Goal: Task Accomplishment & Management: Complete application form

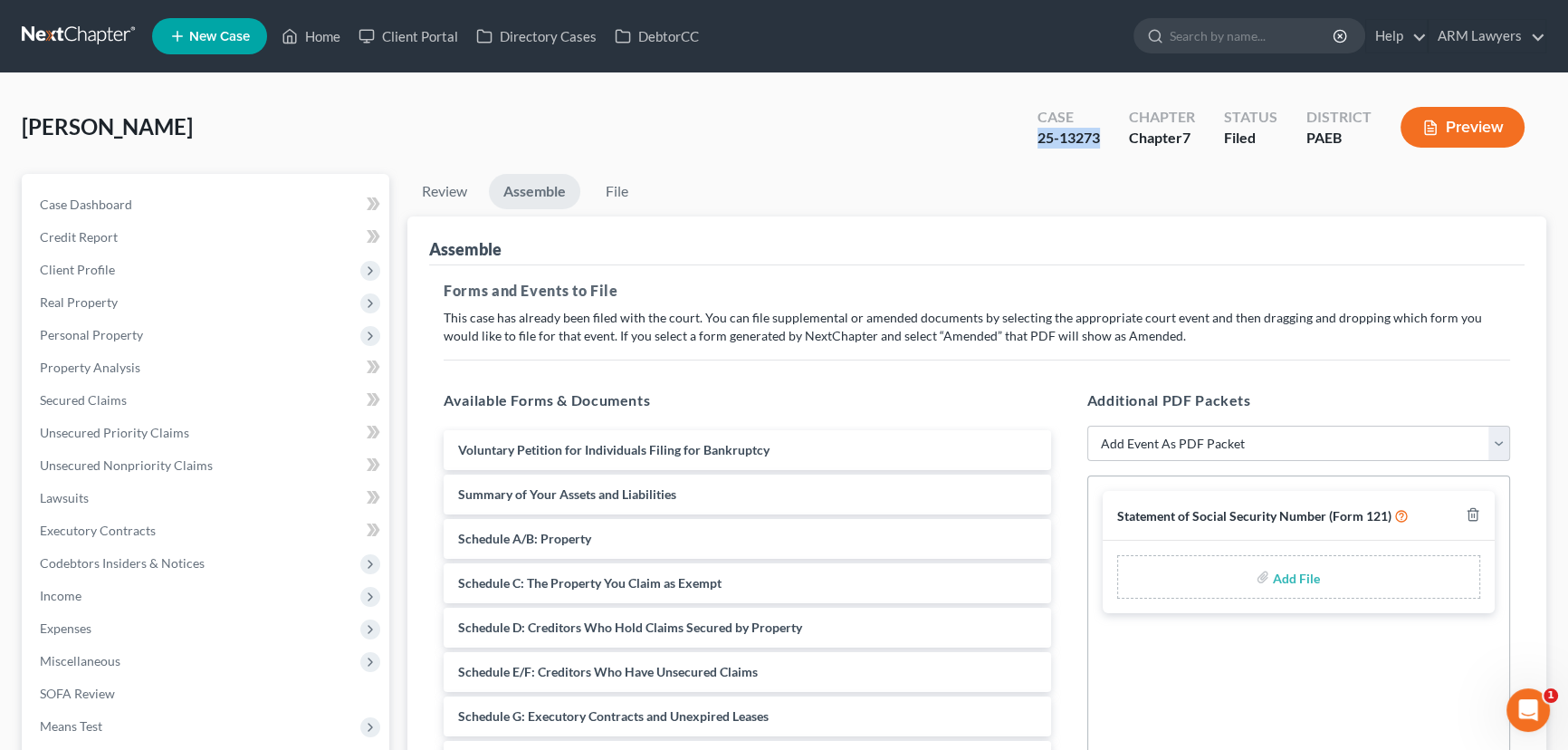
drag, startPoint x: 1104, startPoint y: 135, endPoint x: 1039, endPoint y: 138, distance: 65.1
click at [1039, 138] on div "Case 25-13273" at bounding box center [1068, 130] width 92 height 54
copy div "25-13273"
click at [1209, 34] on input "search" at bounding box center [1252, 36] width 166 height 33
type input "[PERSON_NAME]"
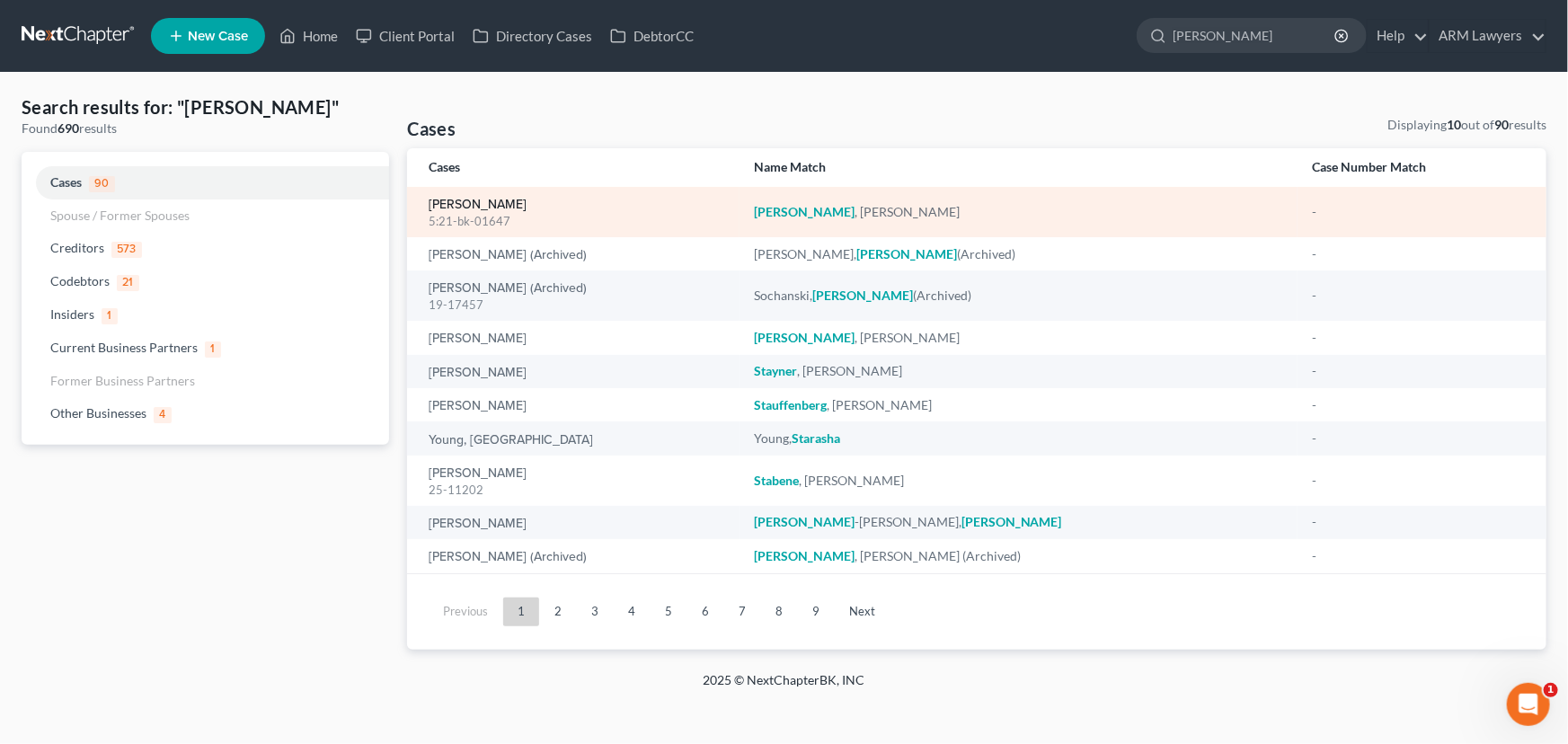
click at [491, 204] on link "[PERSON_NAME]" at bounding box center [478, 205] width 98 height 13
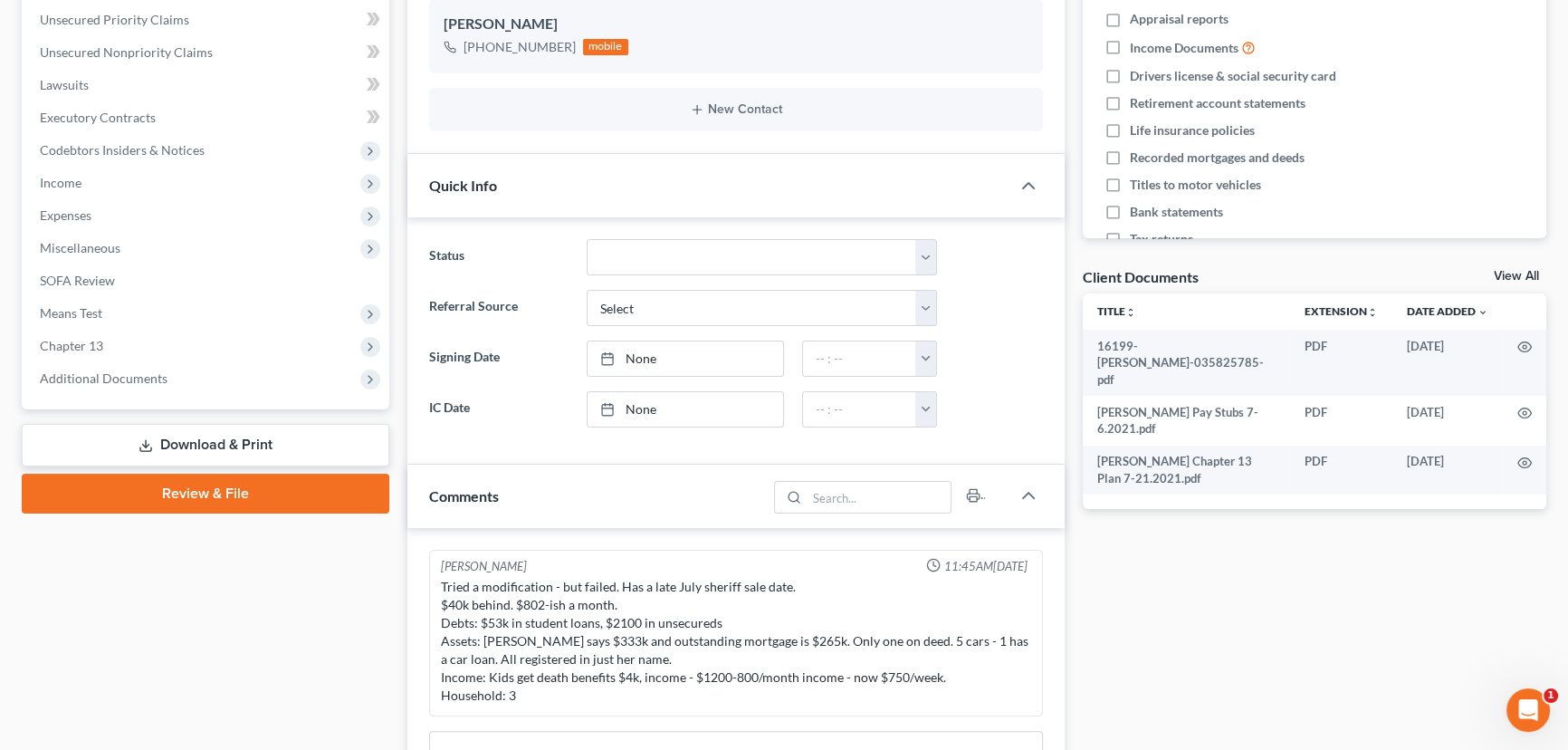
scroll to position [411, 0]
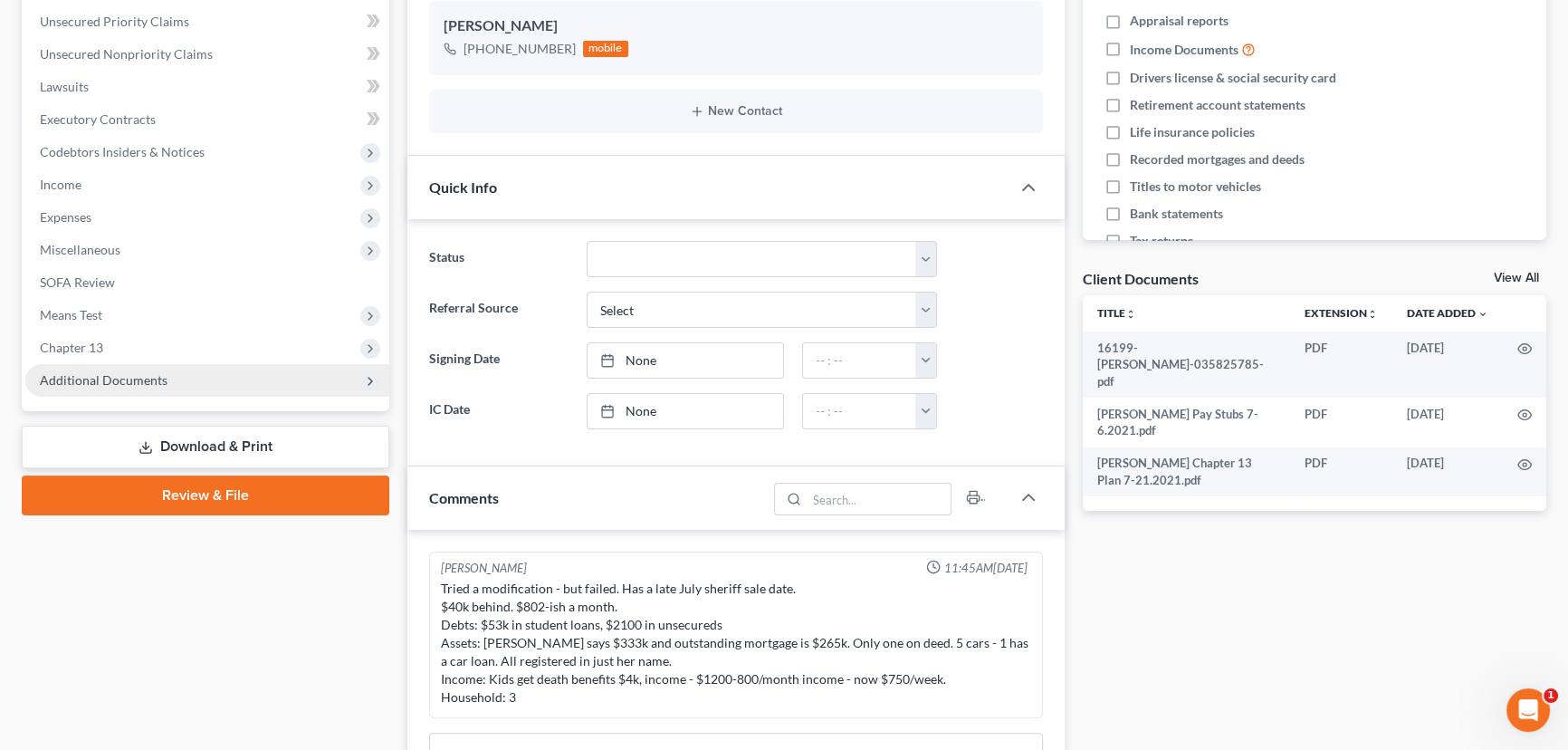
click at [145, 379] on span "Additional Documents" at bounding box center [104, 380] width 128 height 16
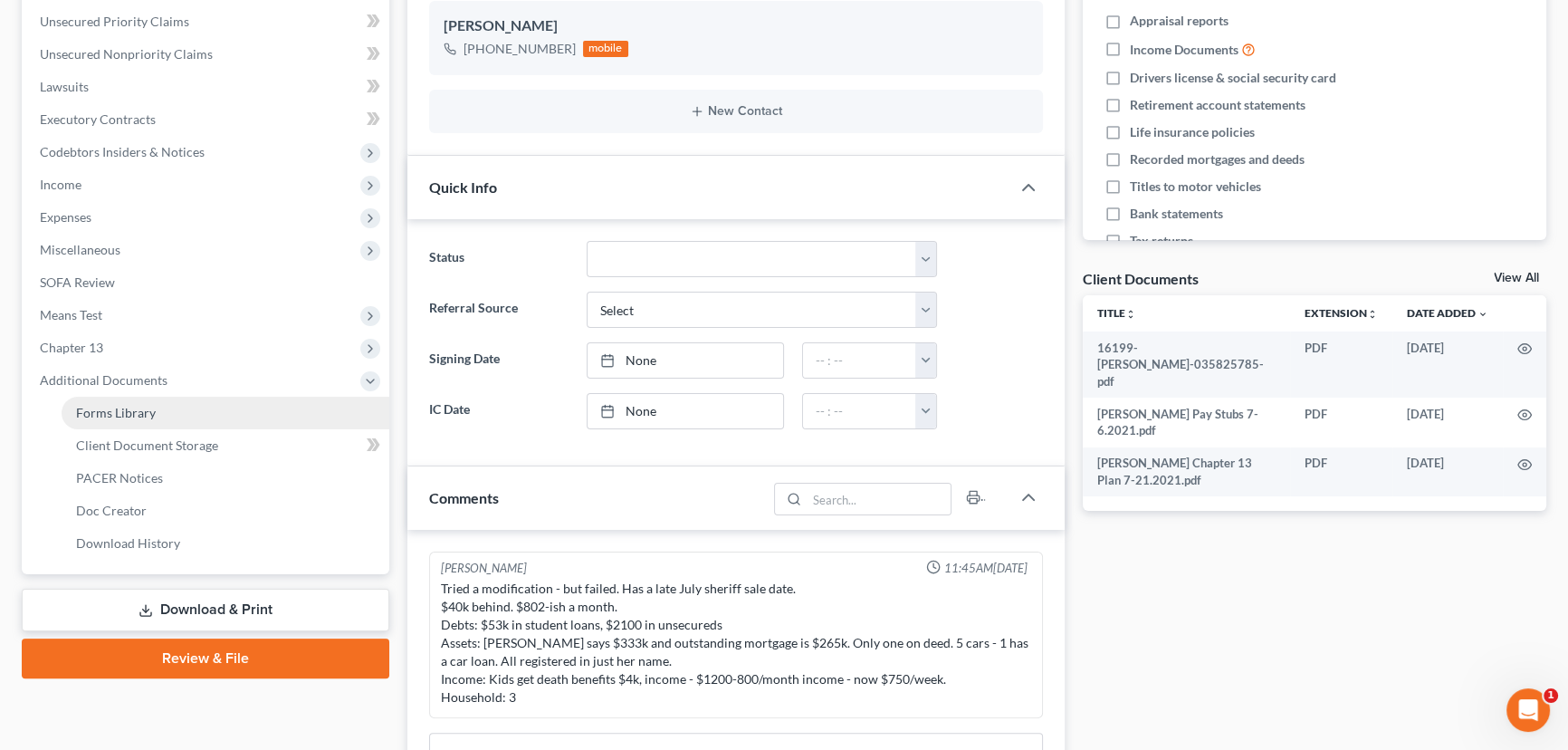
click at [153, 405] on link "Forms Library" at bounding box center [226, 412] width 328 height 32
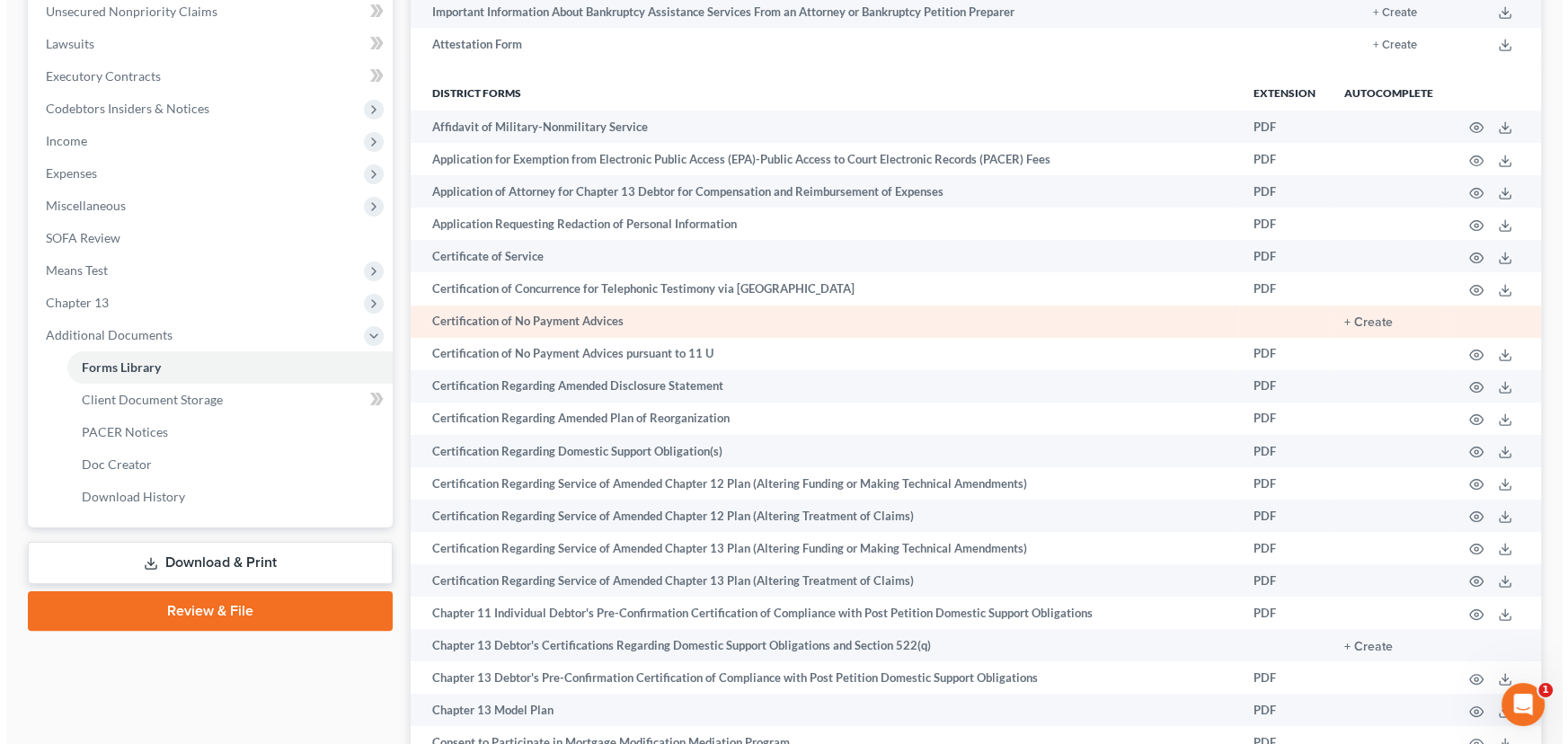
scroll to position [490, 0]
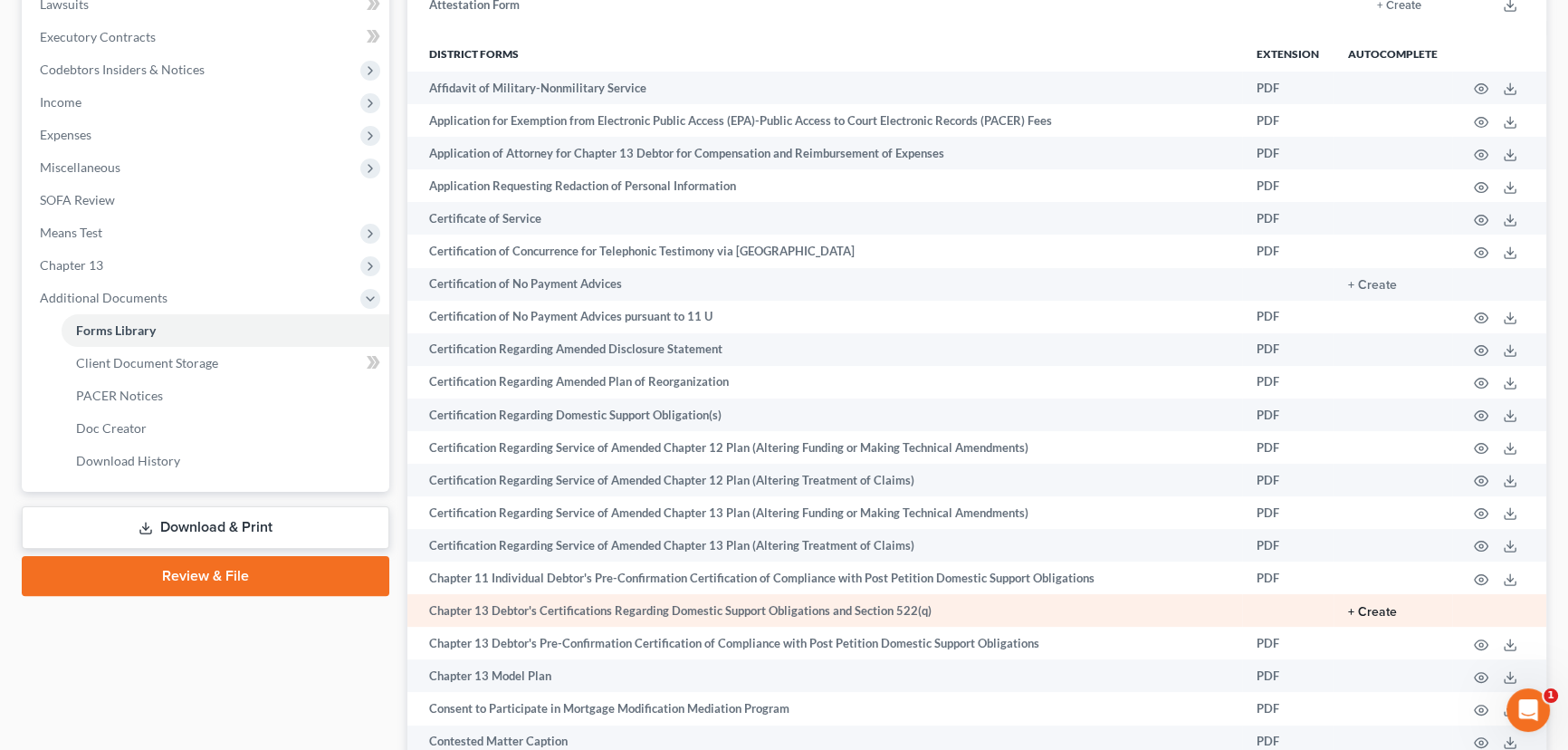
click at [1386, 606] on button "+ Create" at bounding box center [1372, 612] width 49 height 13
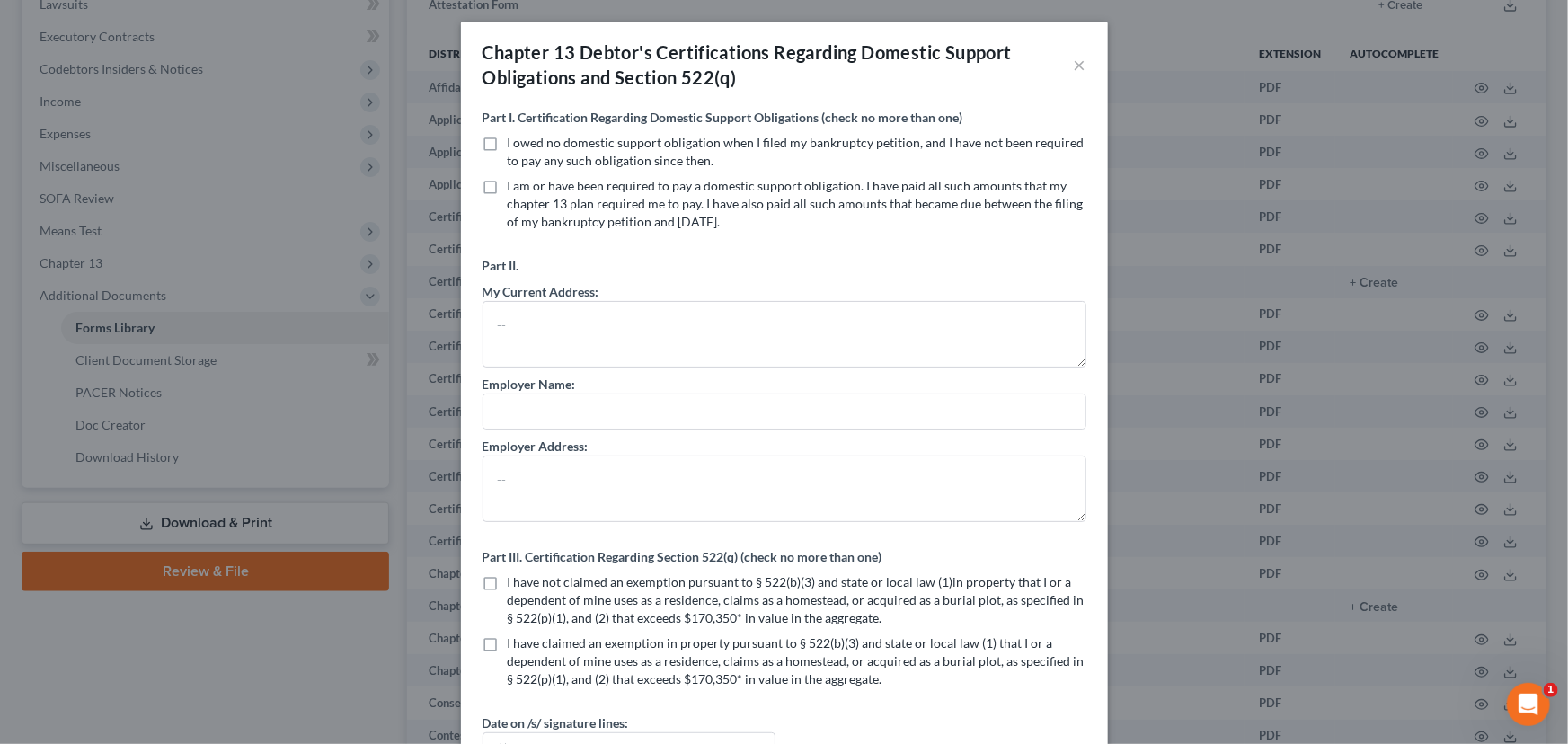
click at [508, 144] on label "I owed no domestic support obligation when I filed my bankruptcy petition, and …" at bounding box center [797, 152] width 579 height 36
click at [514, 144] on input "I owed no domestic support obligation when I filed my bankruptcy petition, and …" at bounding box center [520, 140] width 12 height 12
checkbox input "true"
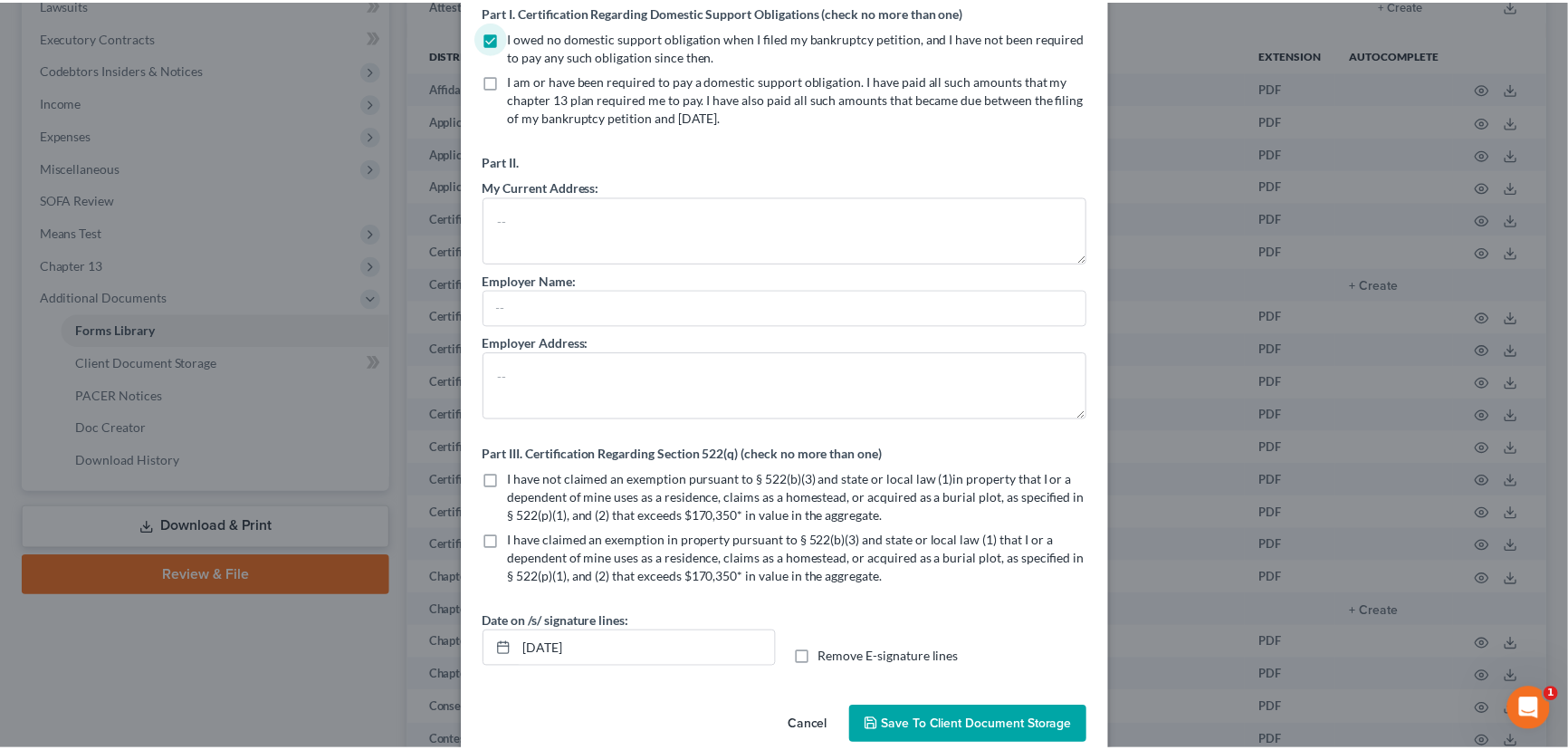
scroll to position [136, 0]
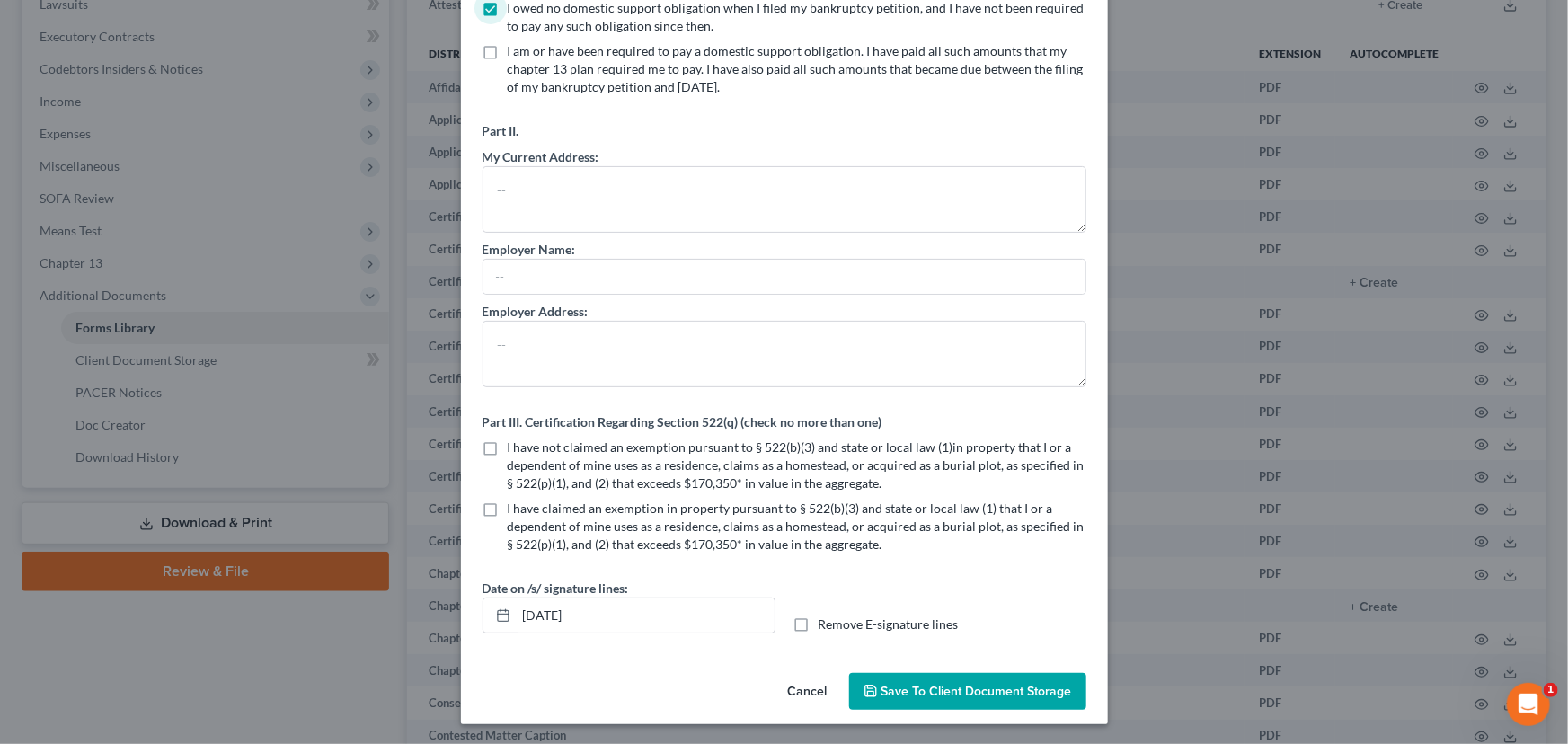
click at [508, 441] on label "I have not claimed an exemption pursuant to § 522(b)(3) and state or local law …" at bounding box center [797, 465] width 579 height 54
click at [514, 441] on input "I have not claimed an exemption pursuant to § 522(b)(3) and state or local law …" at bounding box center [520, 444] width 12 height 12
checkbox input "true"
click at [893, 690] on span "Save to Client Document Storage" at bounding box center [976, 691] width 190 height 16
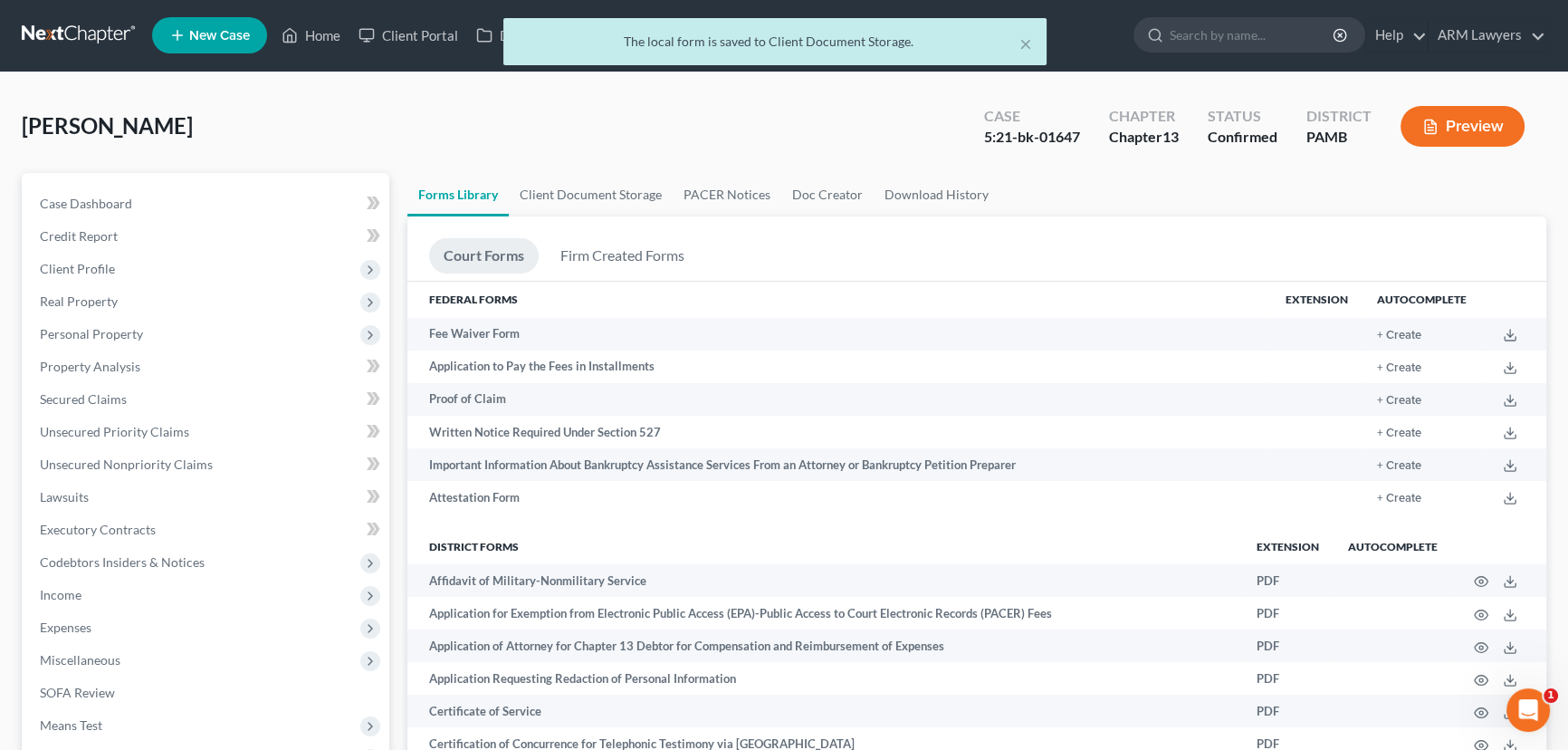
scroll to position [0, 0]
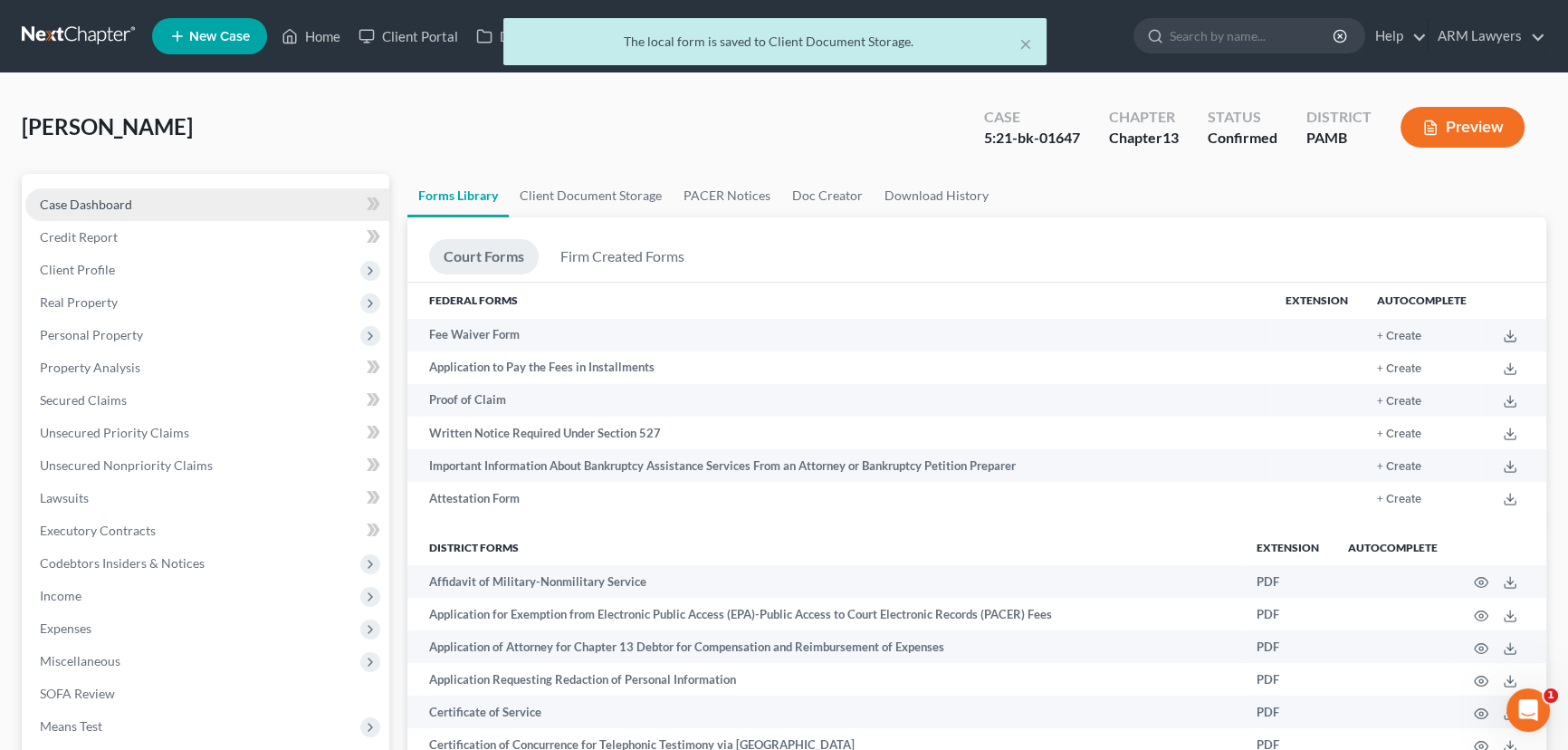
click at [99, 198] on span "Case Dashboard" at bounding box center [86, 204] width 93 height 16
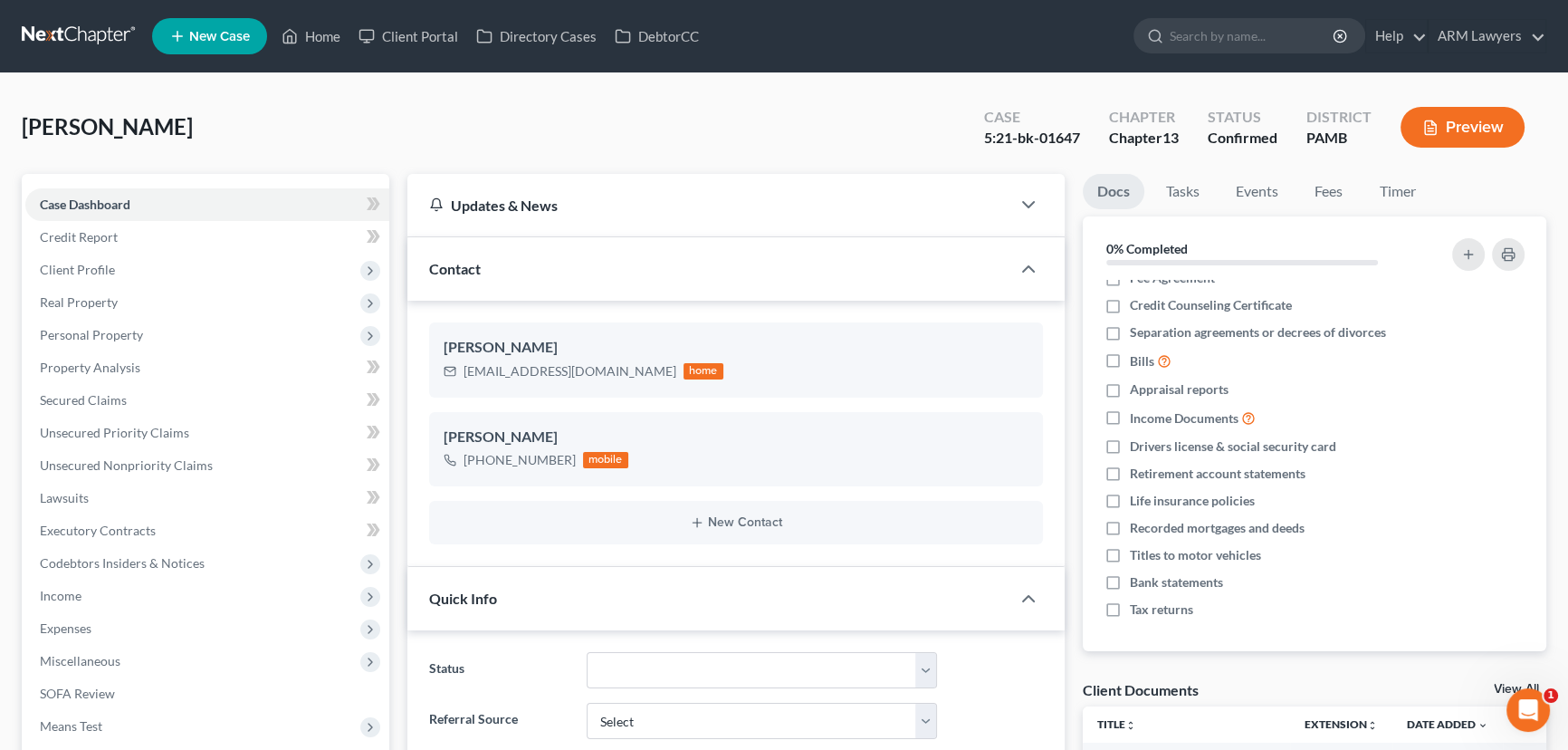
scroll to position [411, 0]
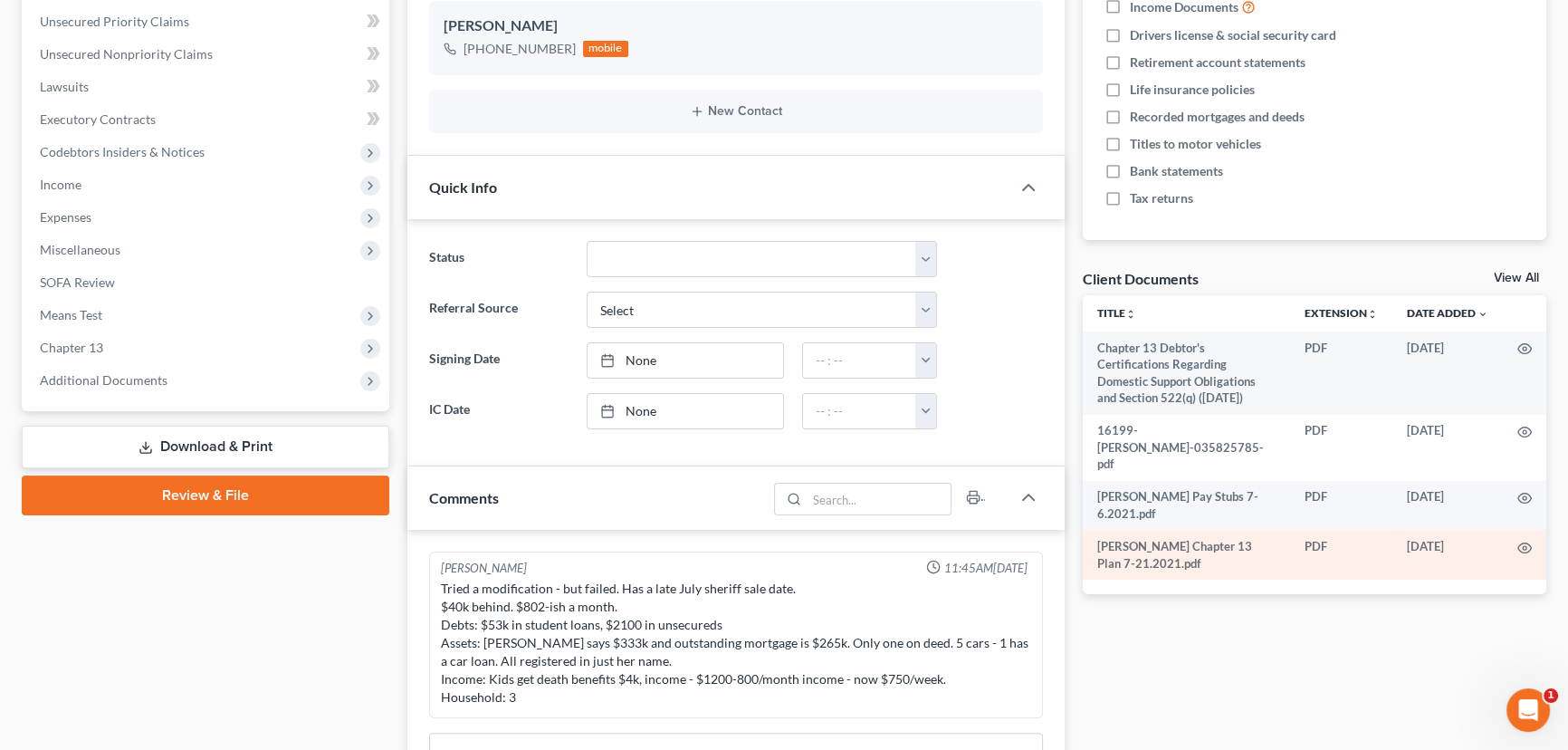
click at [1455, 530] on td "[DATE]" at bounding box center [1447, 555] width 110 height 50
click at [1512, 530] on td at bounding box center [1524, 555] width 44 height 50
click at [1114, 530] on td "[PERSON_NAME] Chapter 13 Plan 7-21.2021.pdf" at bounding box center [1187, 555] width 208 height 50
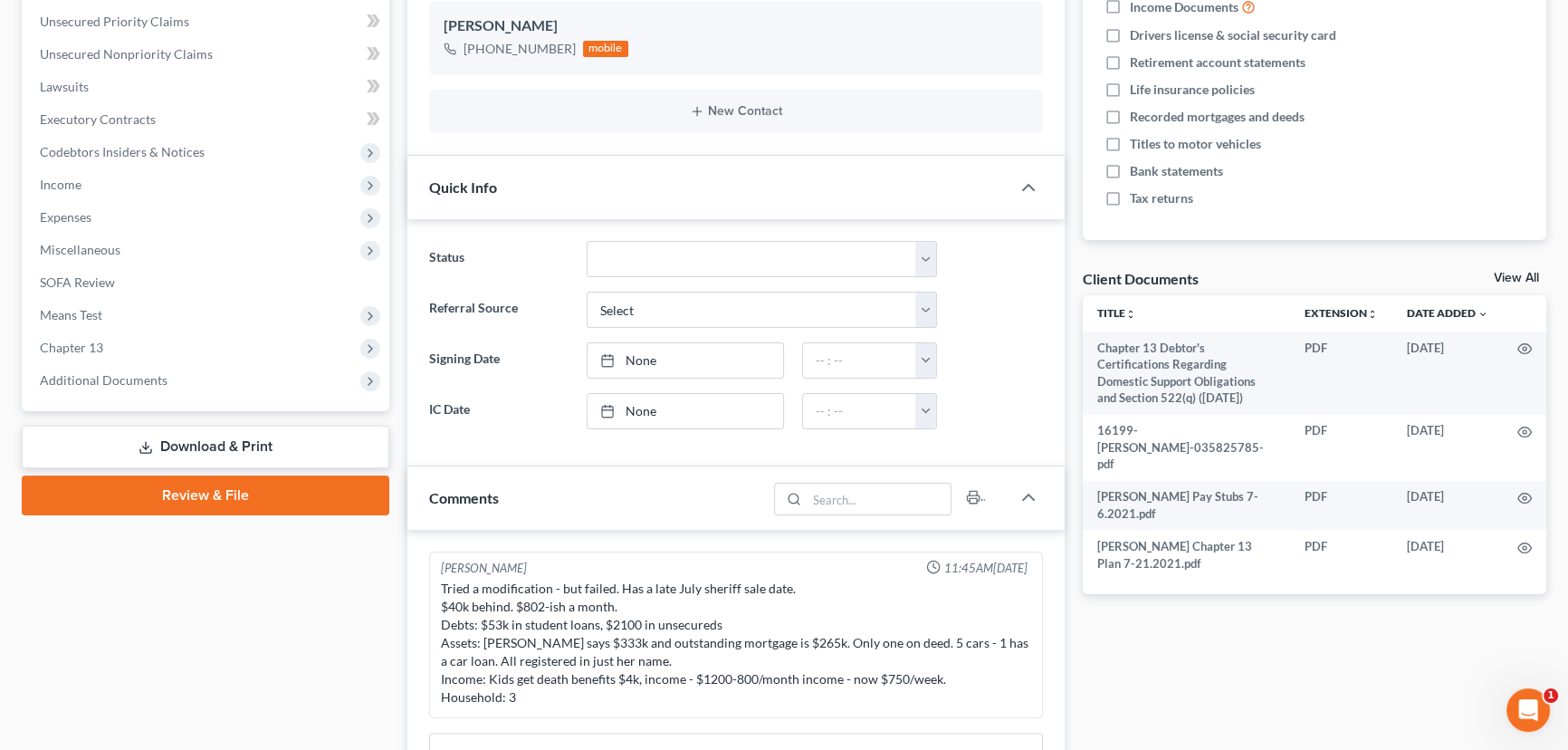
click at [254, 443] on link "Download & Print" at bounding box center [205, 447] width 367 height 43
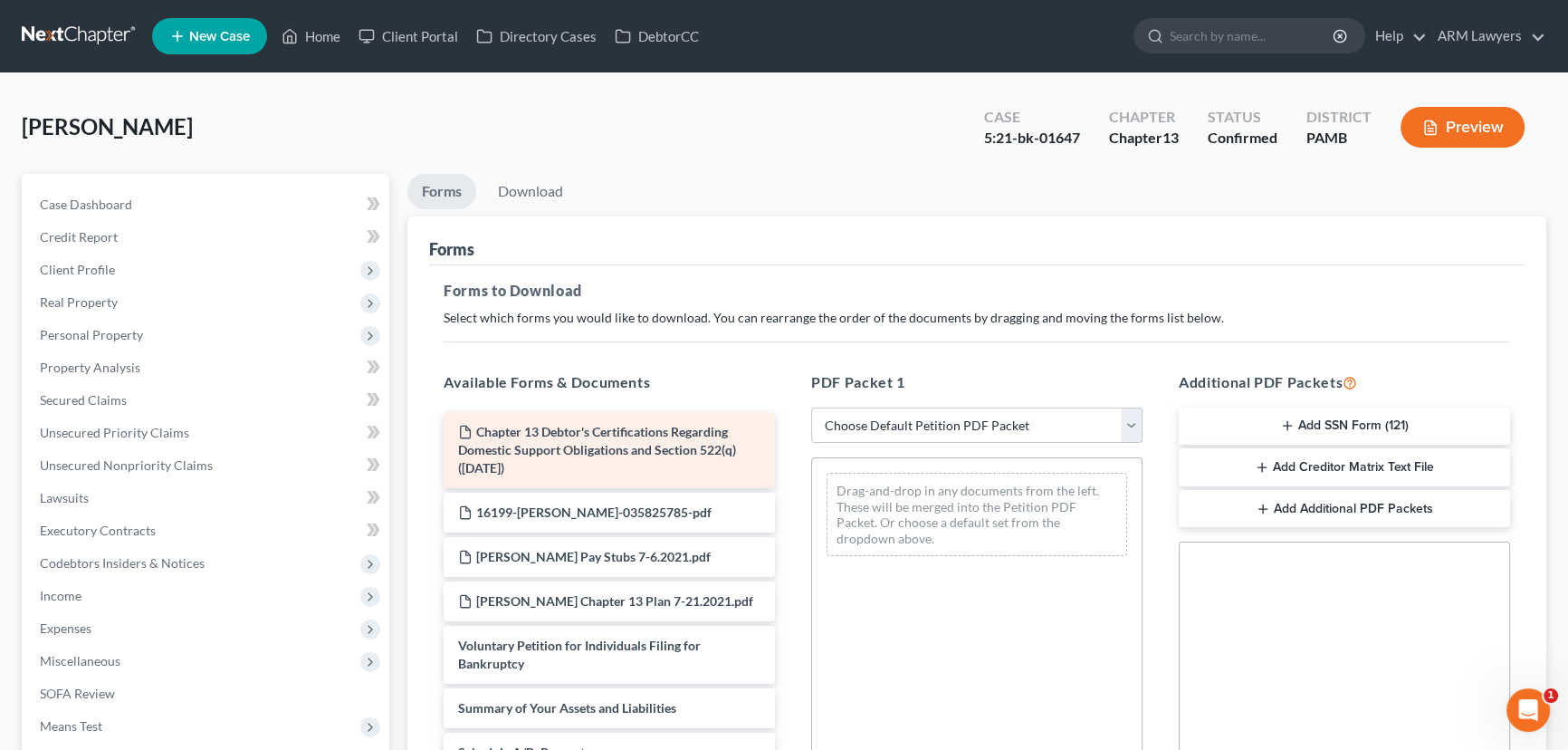
click at [625, 449] on span "Chapter 13 Debtor's Certifications Regarding Domestic Support Obligations and S…" at bounding box center [597, 450] width 278 height 52
click at [629, 446] on span "Chapter 13 Debtor's Certifications Regarding Domestic Support Obligations and S…" at bounding box center [597, 450] width 278 height 52
click at [645, 442] on span "Chapter 13 Debtor's Certifications Regarding Domestic Support Obligations and S…" at bounding box center [597, 450] width 278 height 52
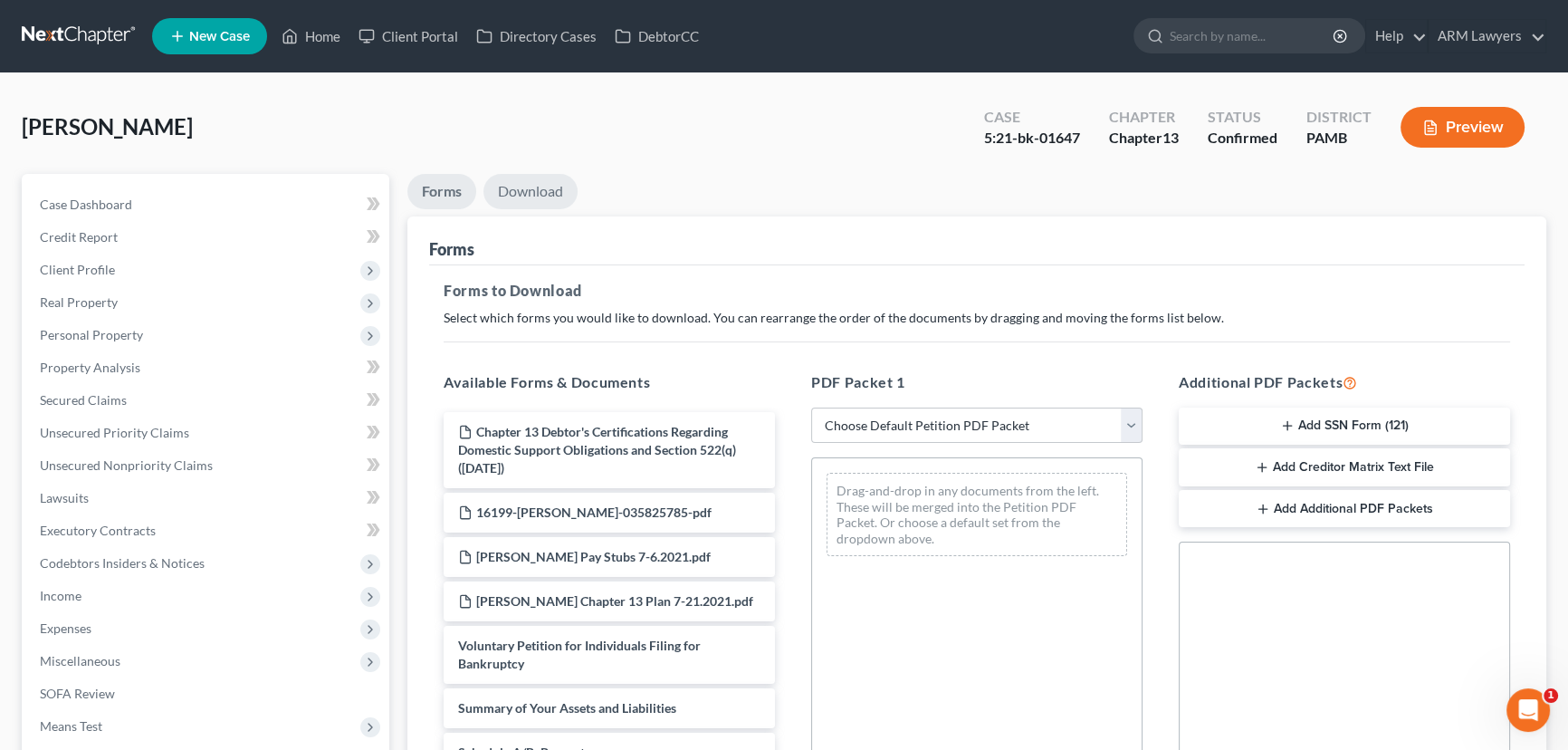
click at [540, 189] on link "Download" at bounding box center [530, 192] width 94 height 35
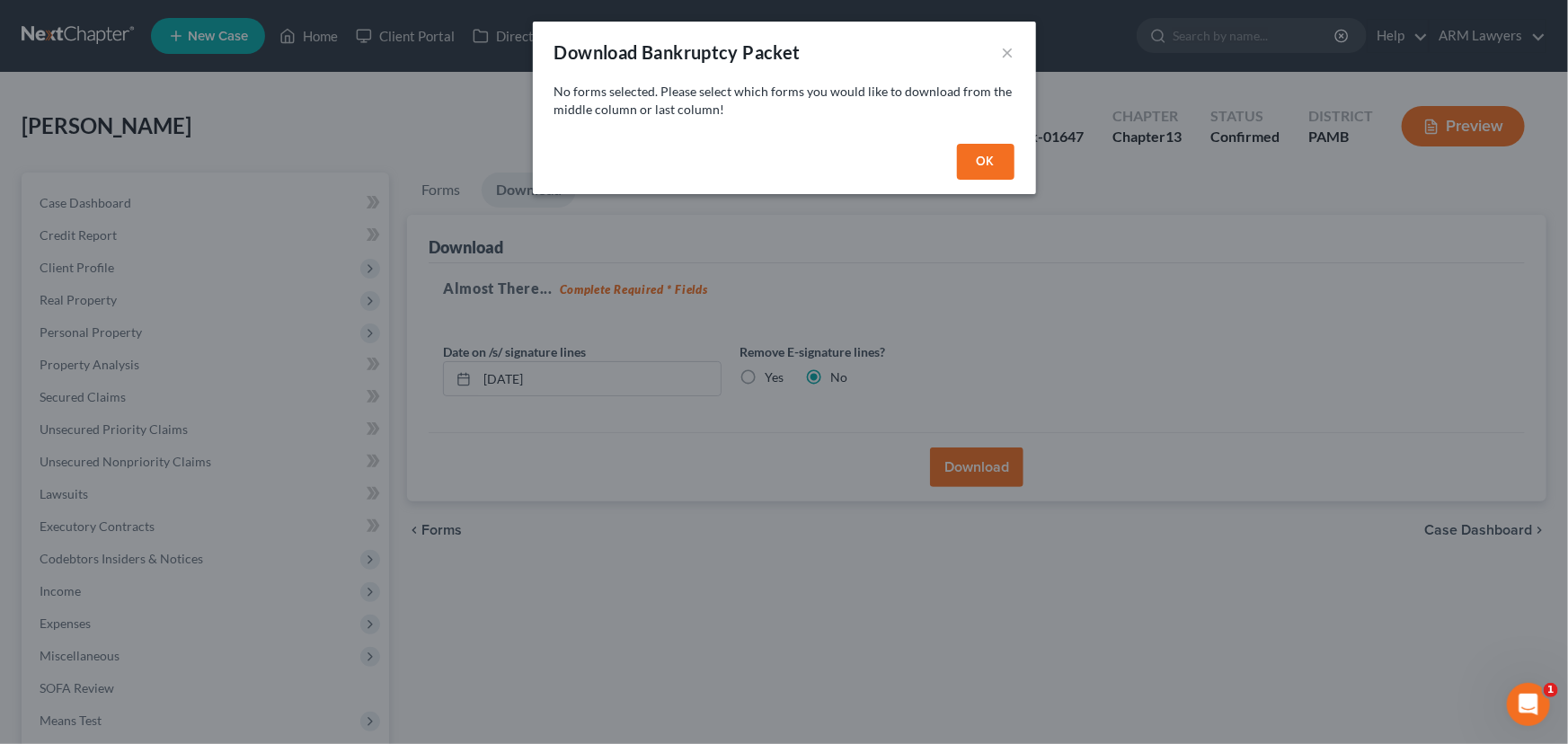
drag, startPoint x: 979, startPoint y: 159, endPoint x: 958, endPoint y: 194, distance: 40.8
click at [979, 160] on button "OK" at bounding box center [986, 162] width 58 height 36
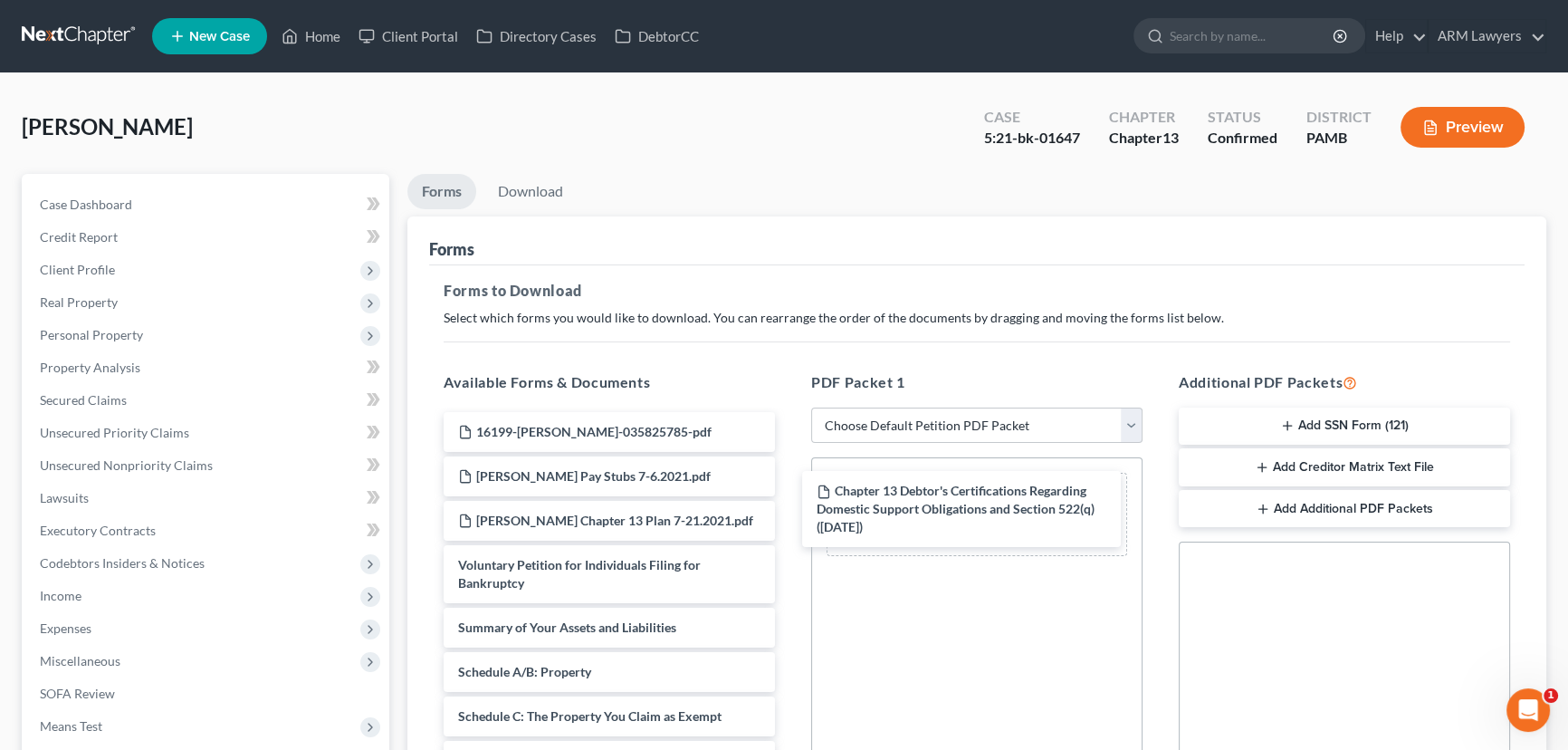
drag, startPoint x: 584, startPoint y: 440, endPoint x: 946, endPoint y: 504, distance: 367.6
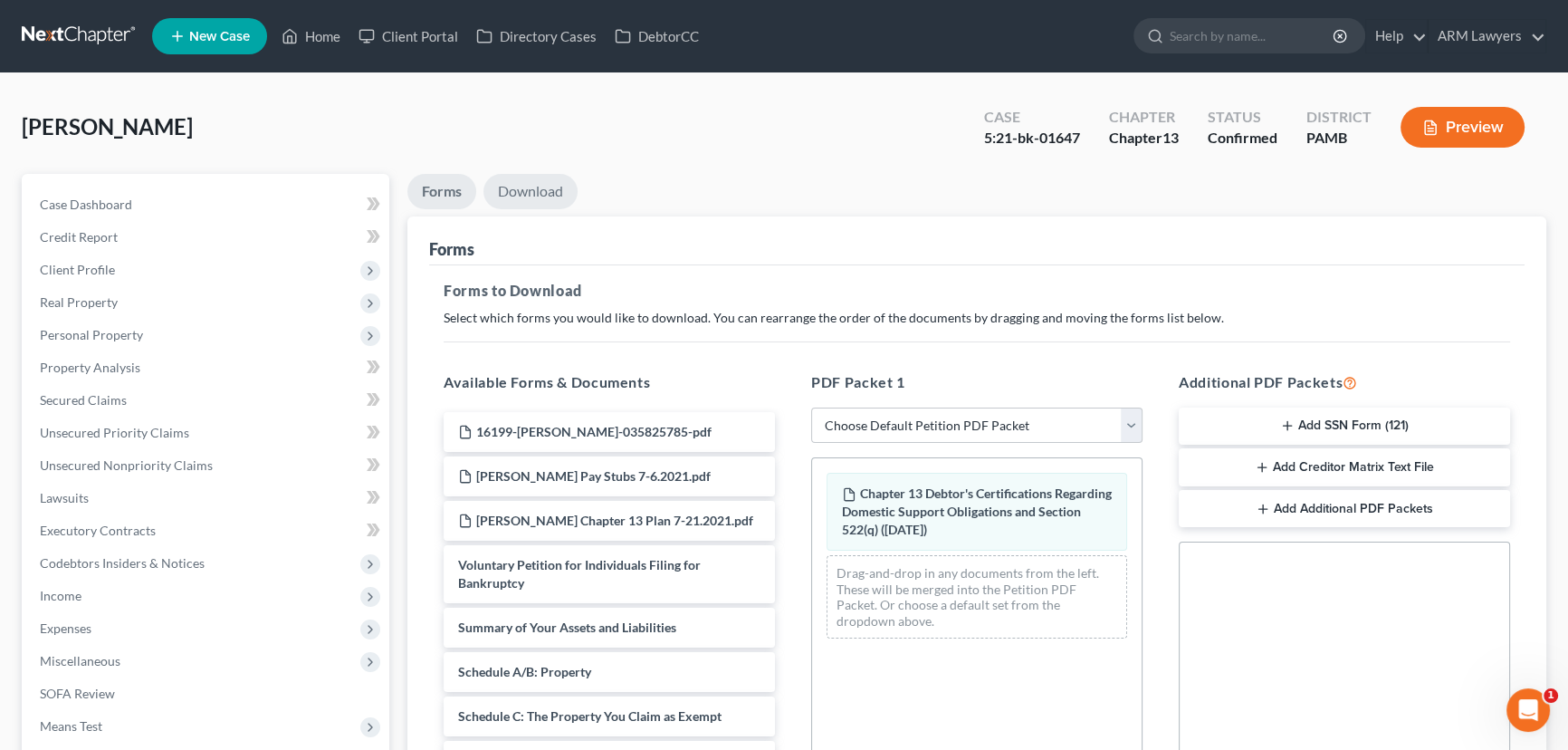
click at [520, 180] on link "Download" at bounding box center [530, 192] width 94 height 35
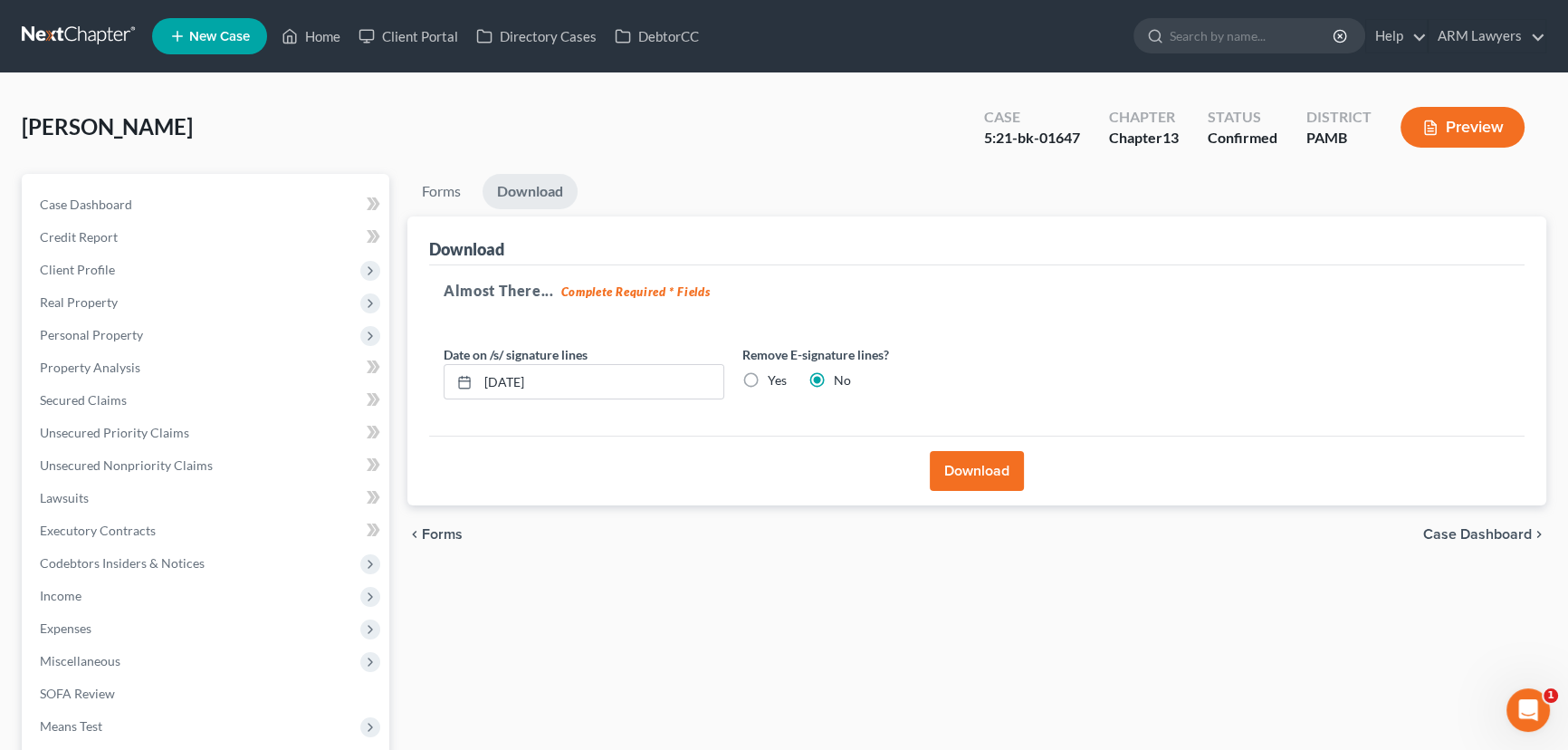
click at [951, 466] on button "Download" at bounding box center [977, 470] width 94 height 40
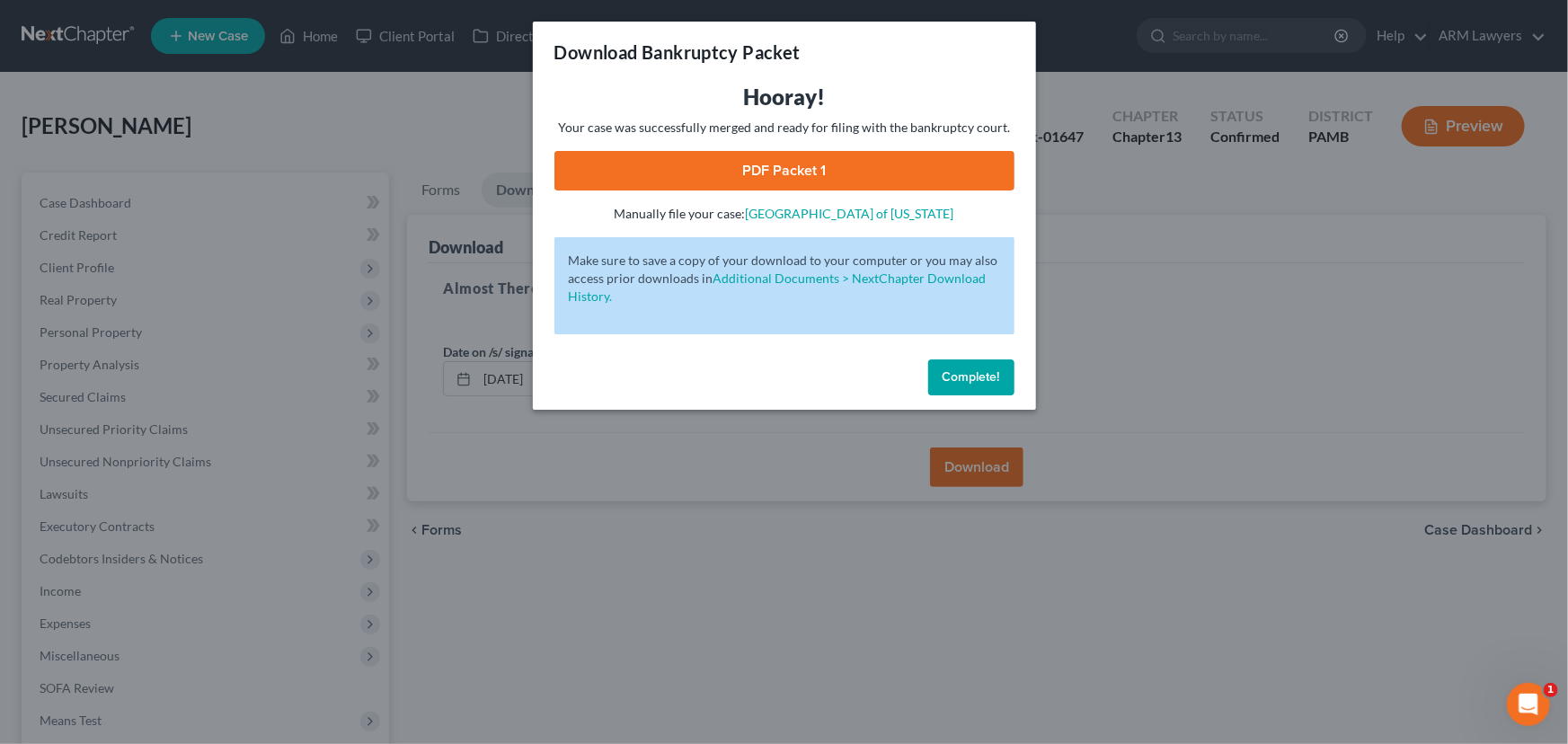
click at [959, 368] on button "Complete!" at bounding box center [971, 377] width 86 height 36
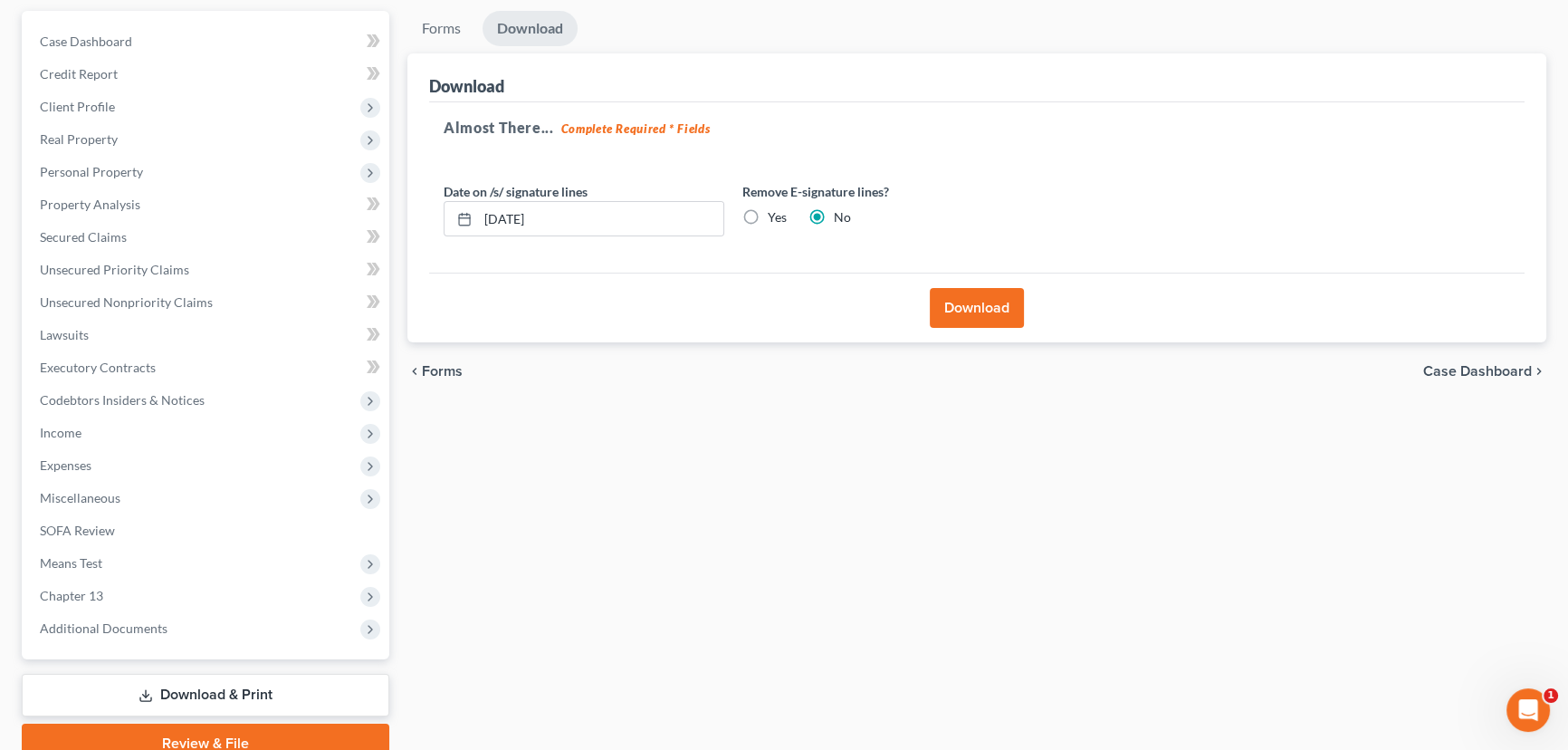
scroll to position [164, 0]
click at [980, 308] on button "Download" at bounding box center [977, 306] width 94 height 40
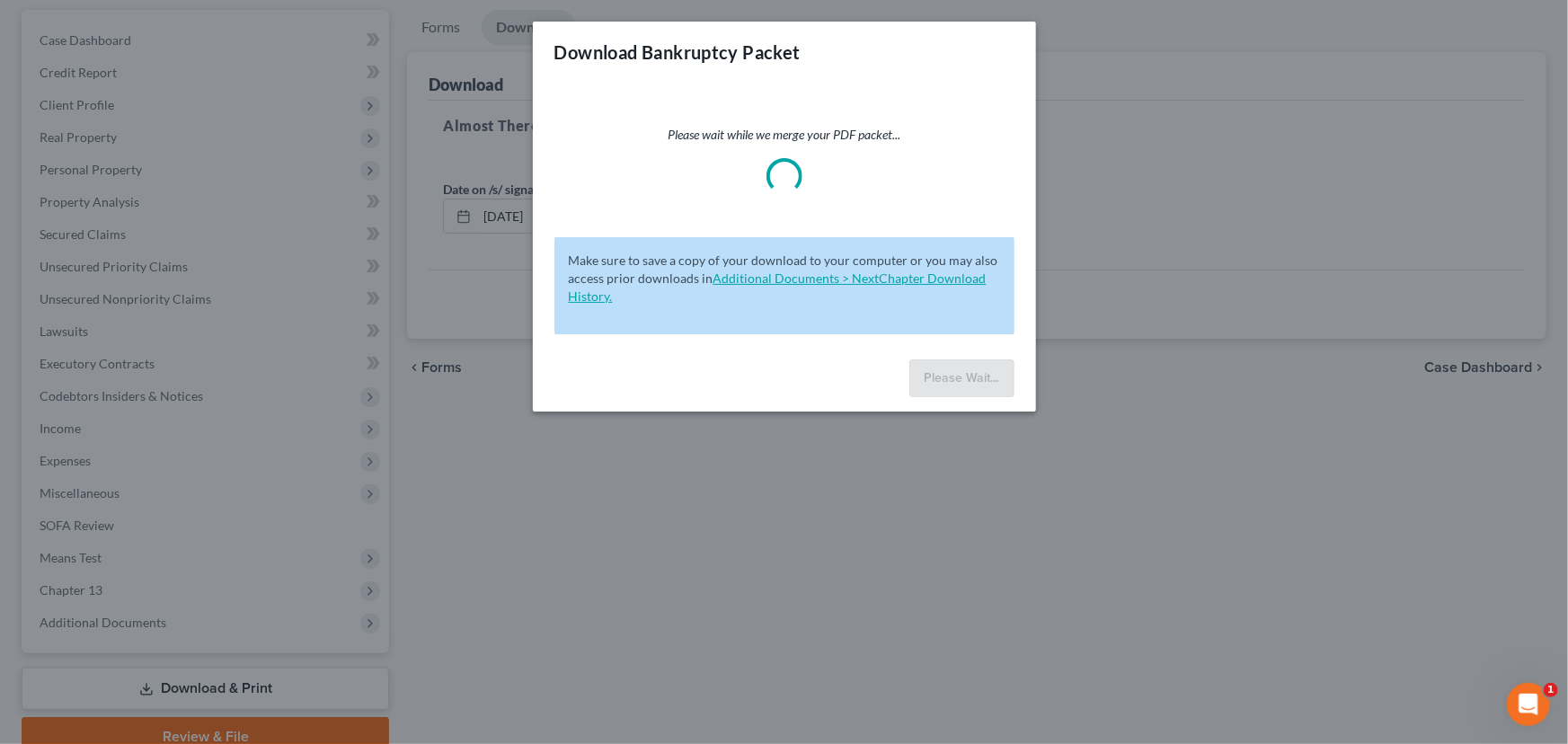
click at [766, 281] on link "Additional Documents > NextChapter Download History." at bounding box center [777, 287] width 418 height 33
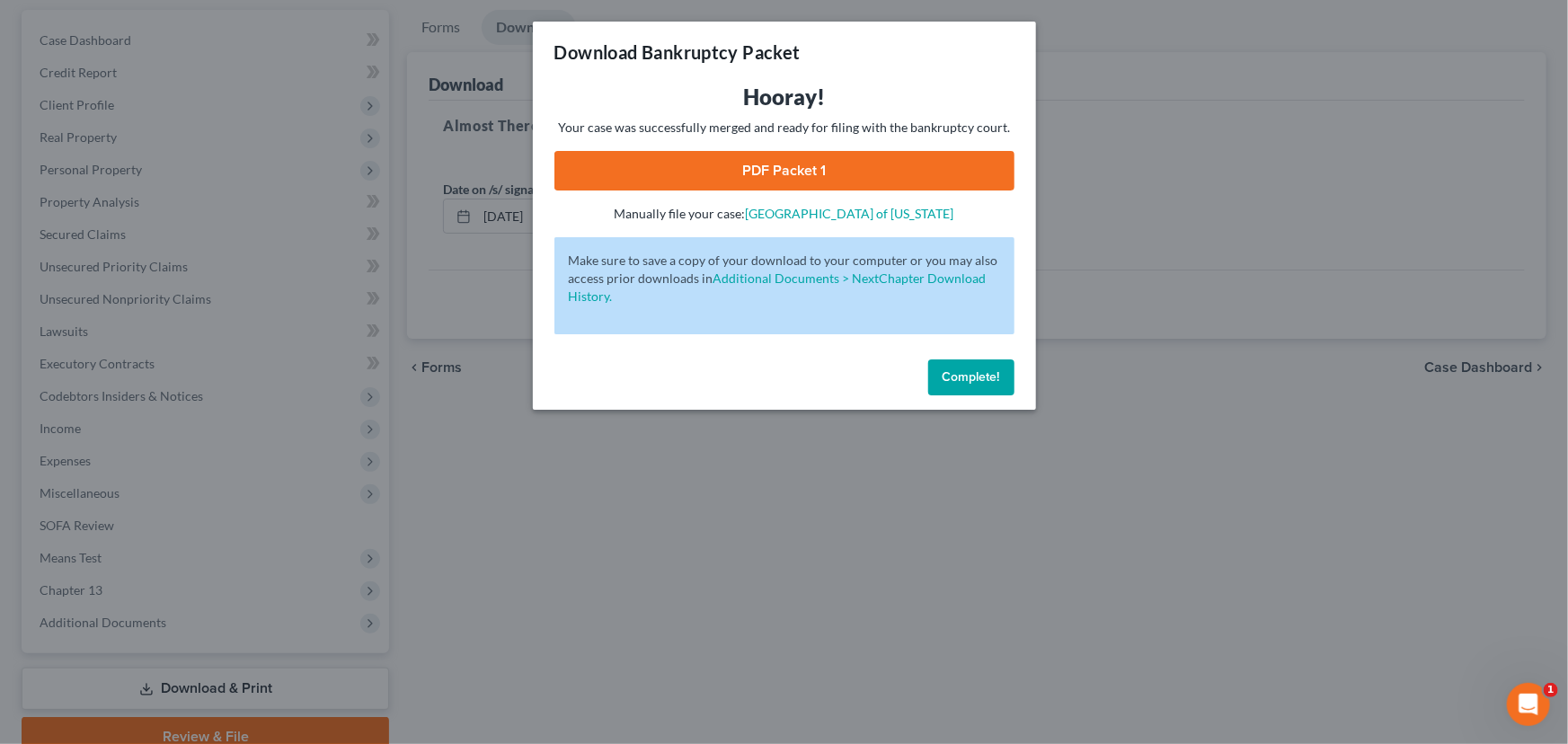
click at [979, 389] on button "Complete!" at bounding box center [971, 377] width 86 height 36
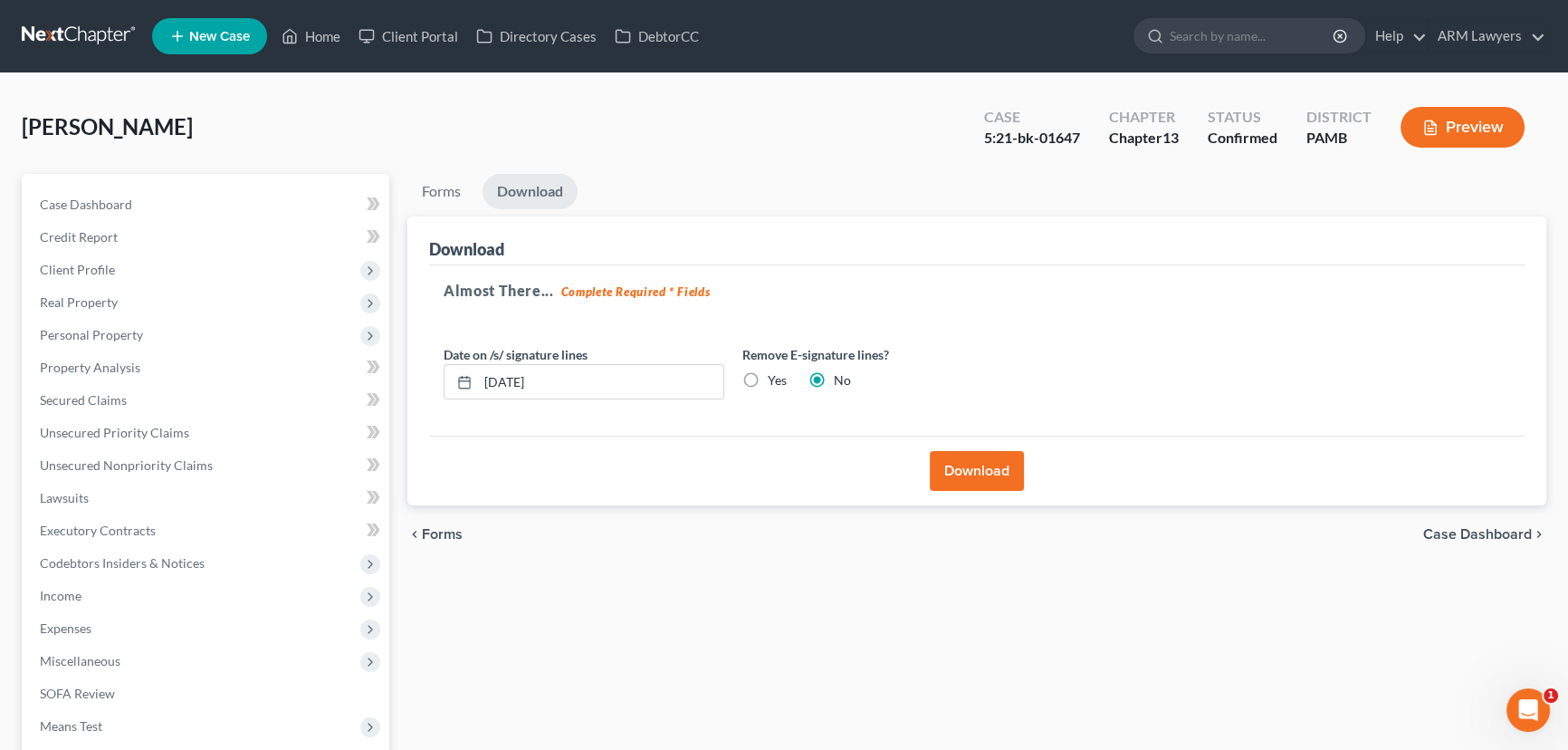
scroll to position [0, 0]
click at [312, 34] on link "Home" at bounding box center [310, 36] width 77 height 32
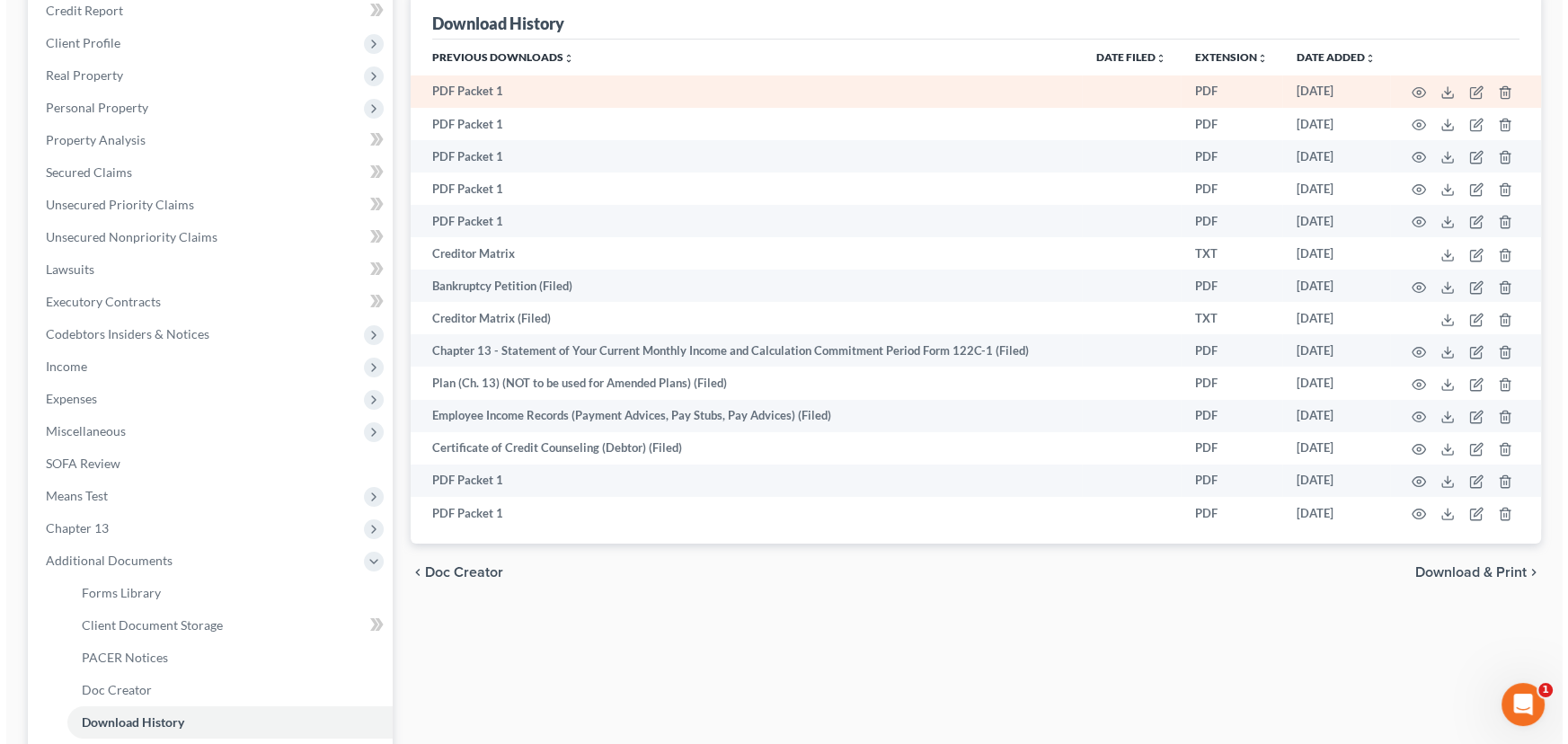
scroll to position [244, 0]
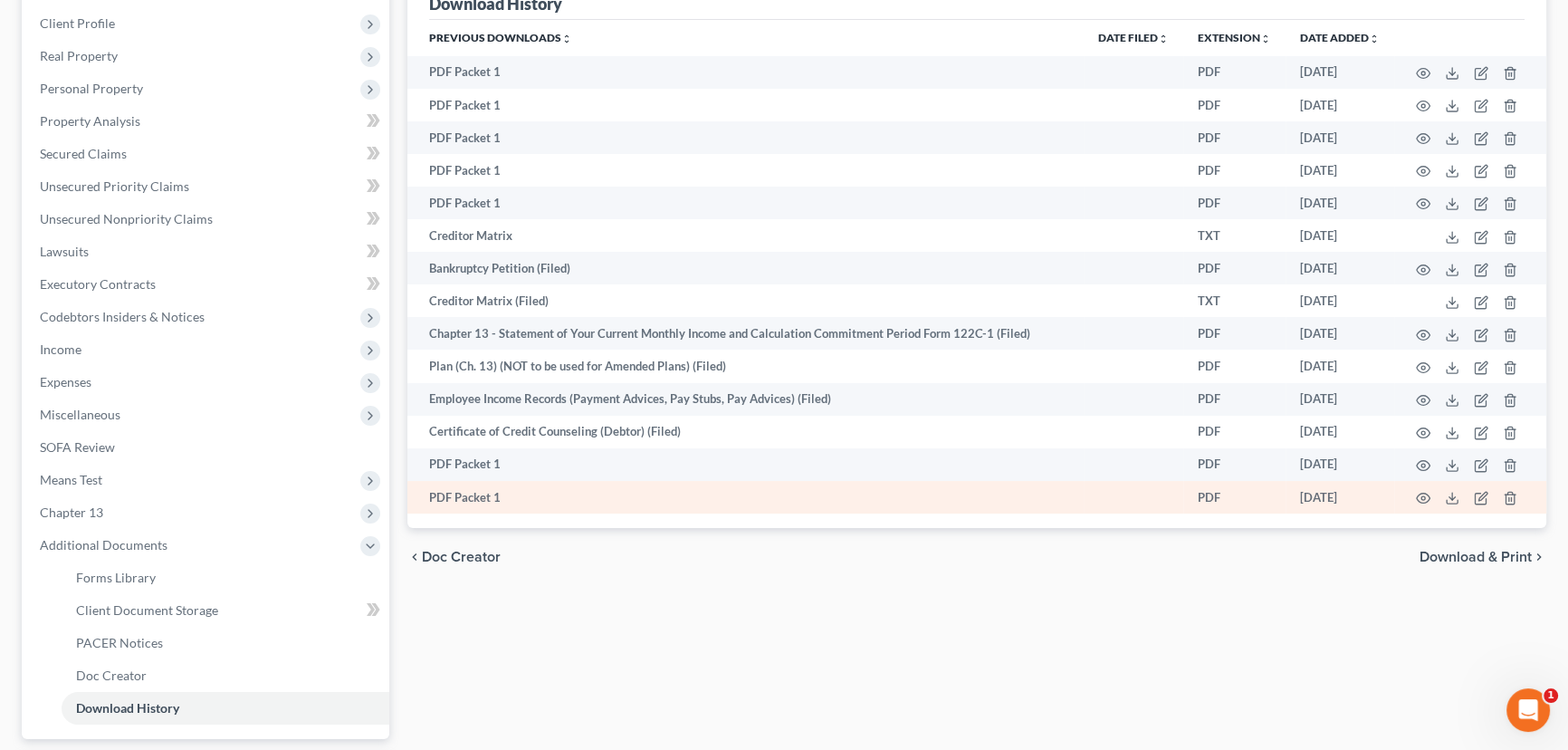
click at [1412, 495] on td at bounding box center [1470, 496] width 152 height 32
click at [1420, 495] on icon "button" at bounding box center [1424, 498] width 15 height 15
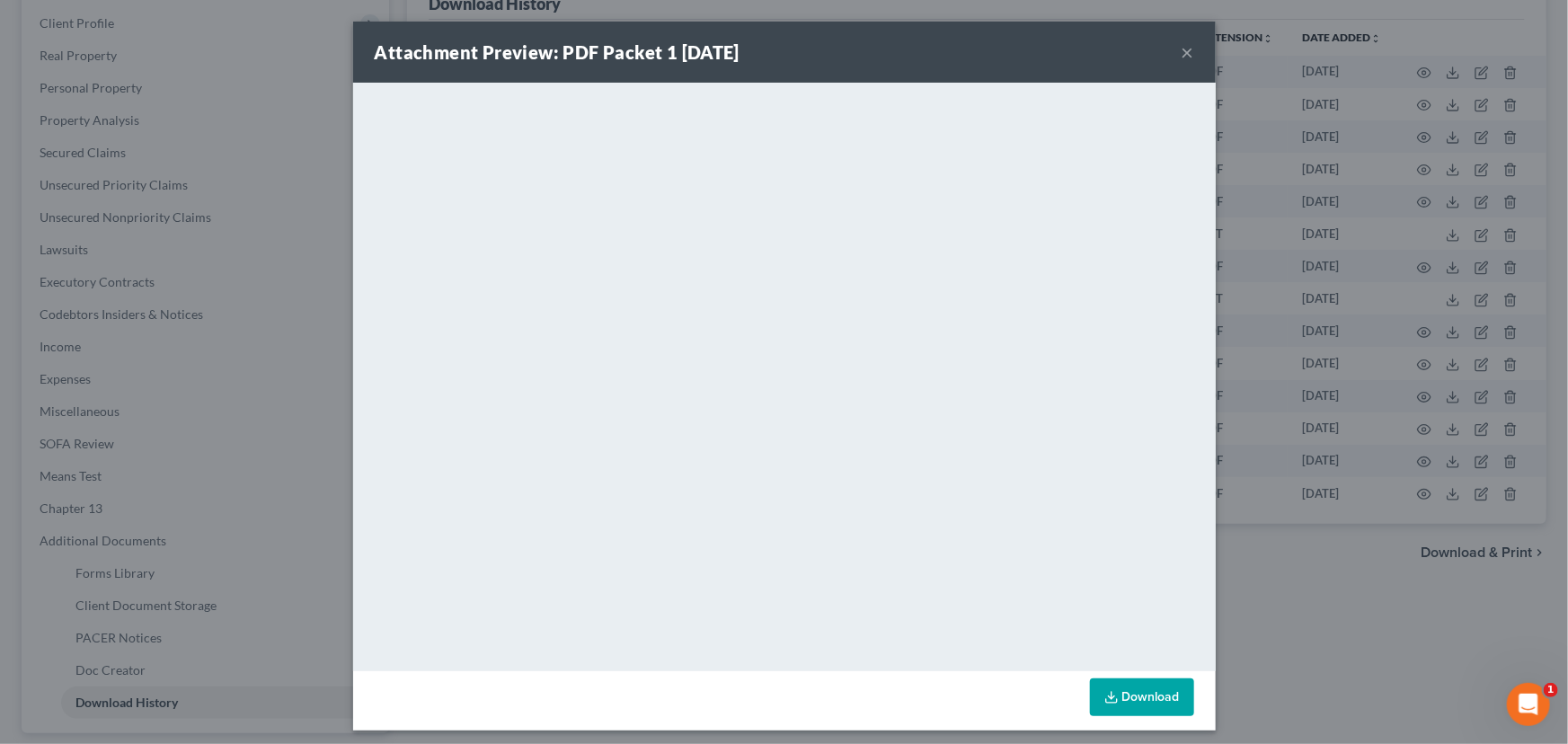
click at [1133, 705] on link "Download" at bounding box center [1141, 696] width 104 height 38
click at [1181, 51] on button "×" at bounding box center [1188, 51] width 13 height 21
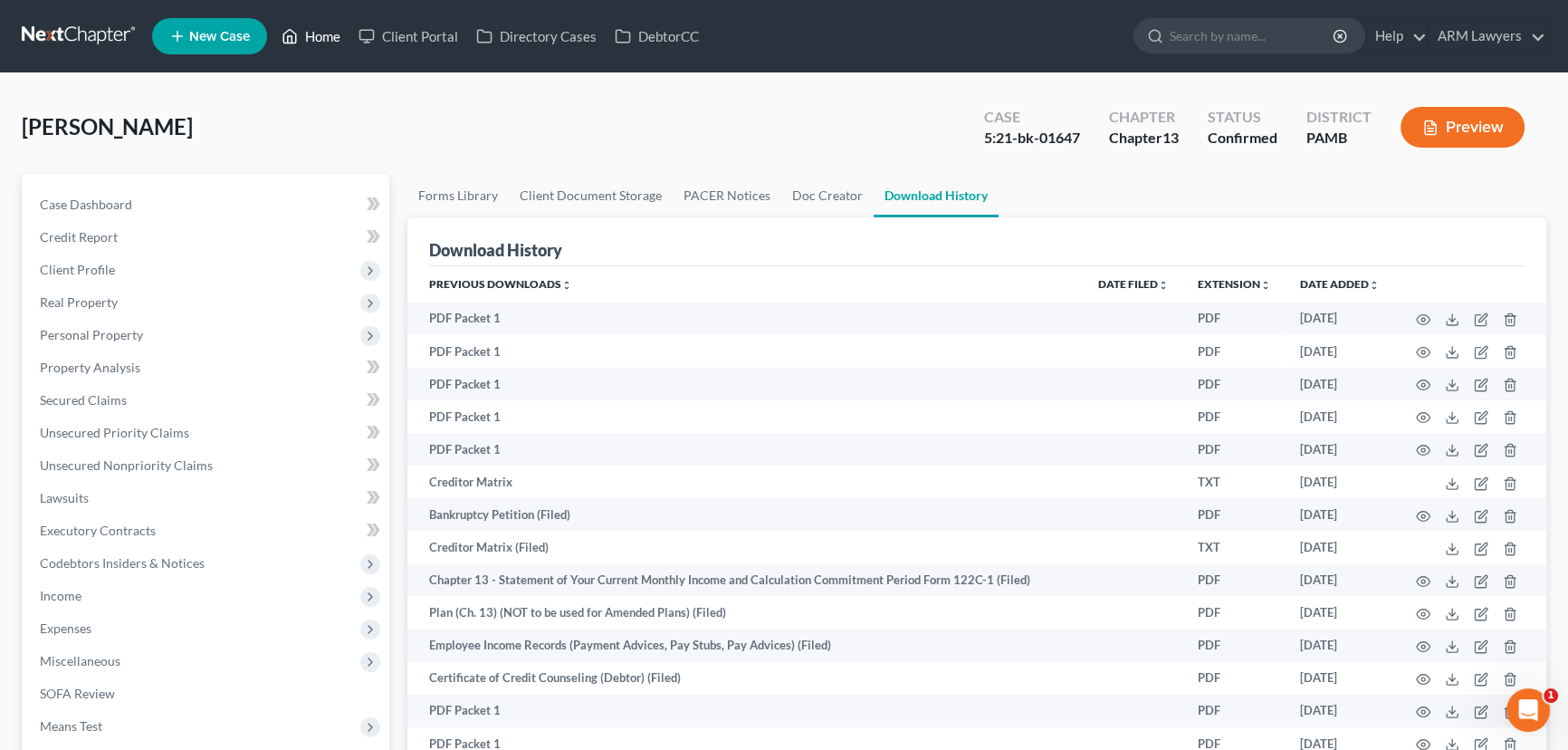
click at [320, 31] on link "Home" at bounding box center [310, 36] width 77 height 32
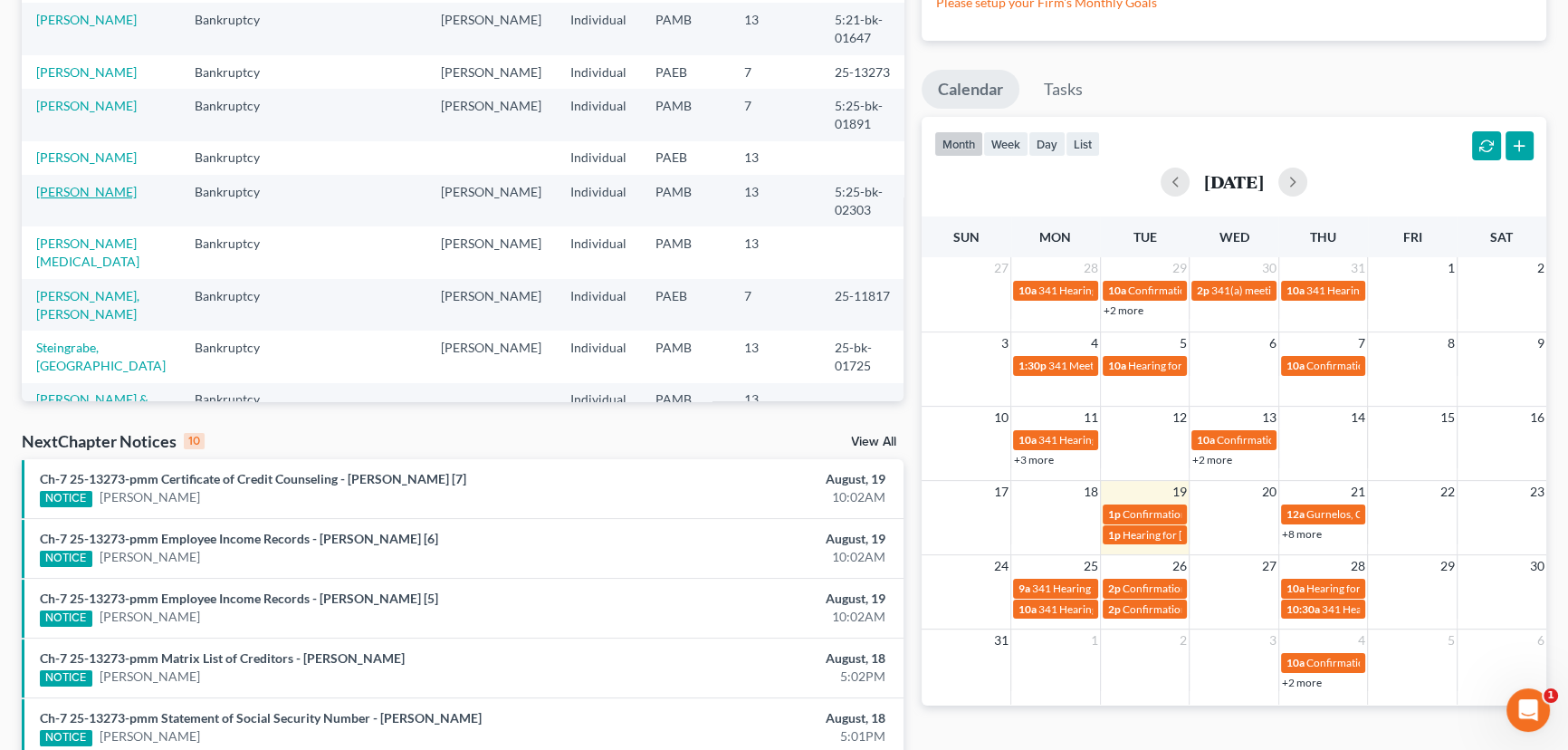
click at [89, 190] on link "[PERSON_NAME]" at bounding box center [86, 192] width 101 height 16
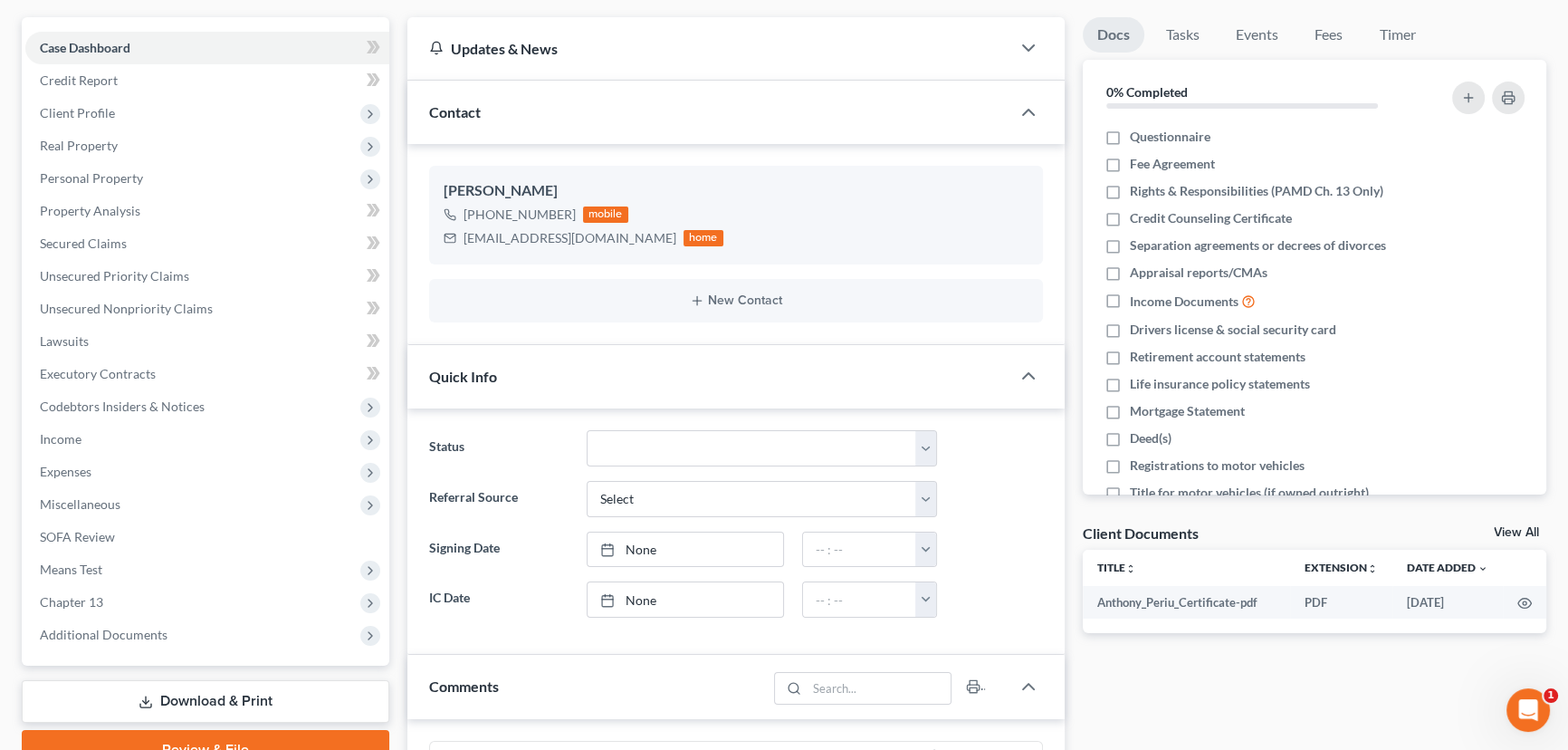
scroll to position [164, 0]
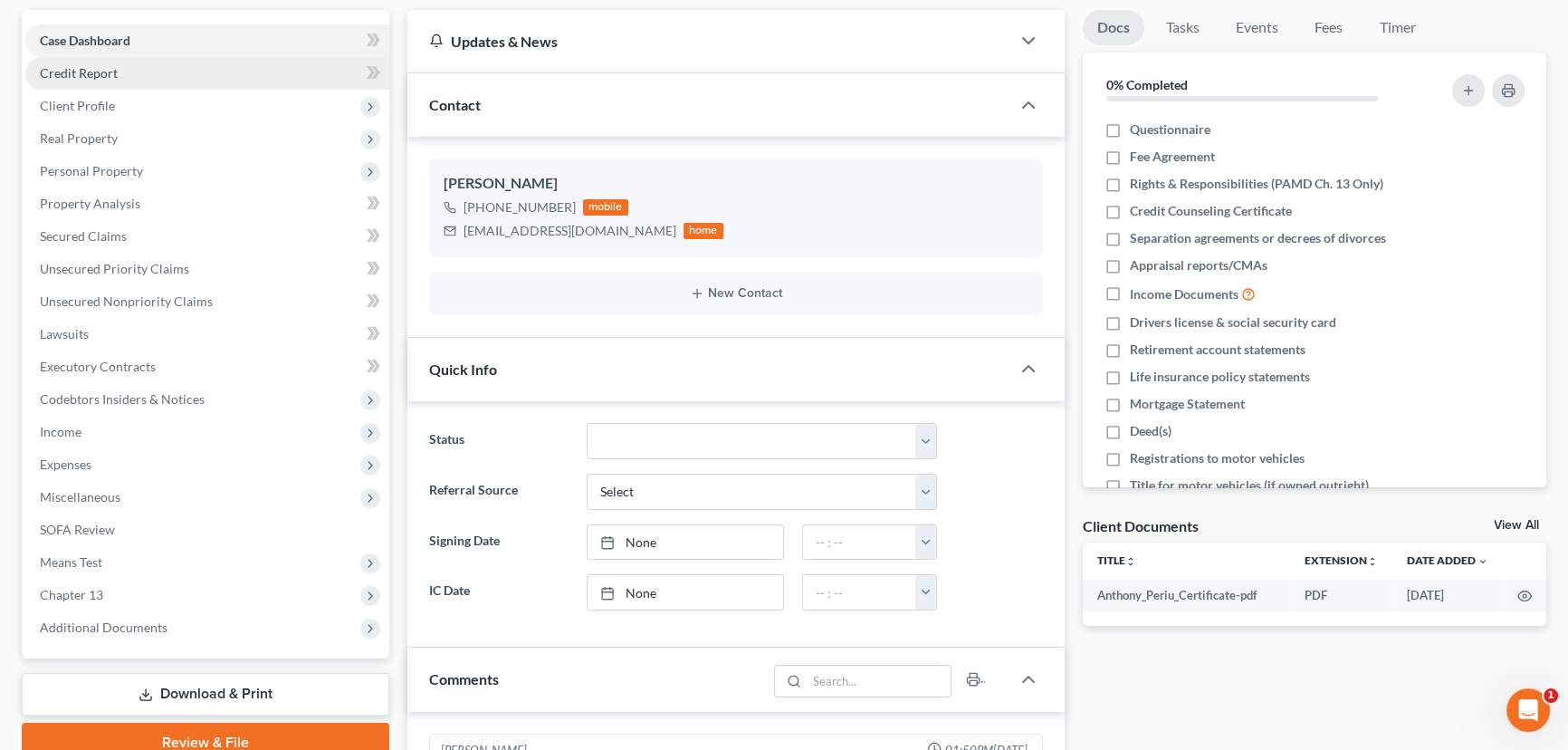
click at [92, 77] on span "Credit Report" at bounding box center [79, 72] width 78 height 16
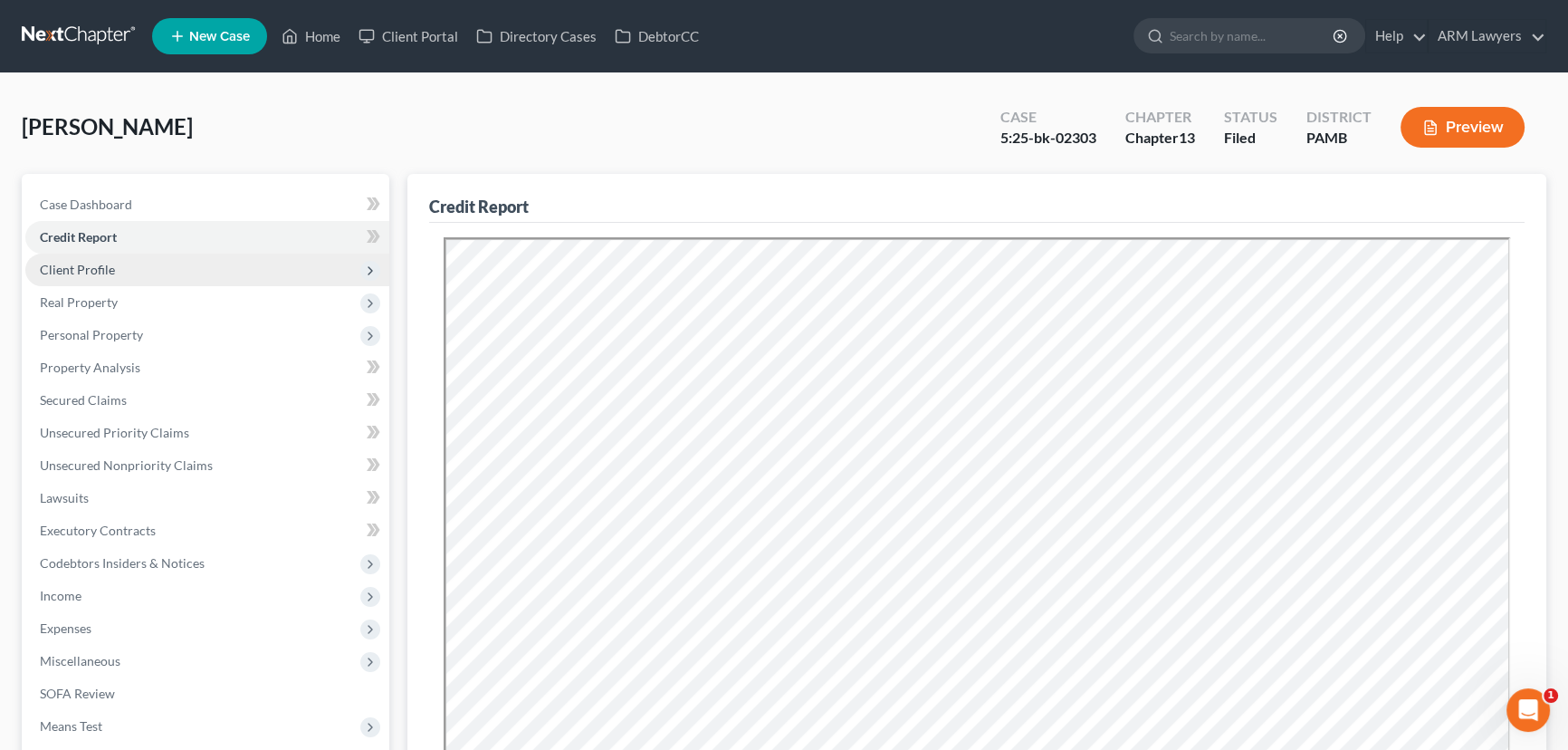
click at [91, 265] on span "Client Profile" at bounding box center [77, 269] width 75 height 16
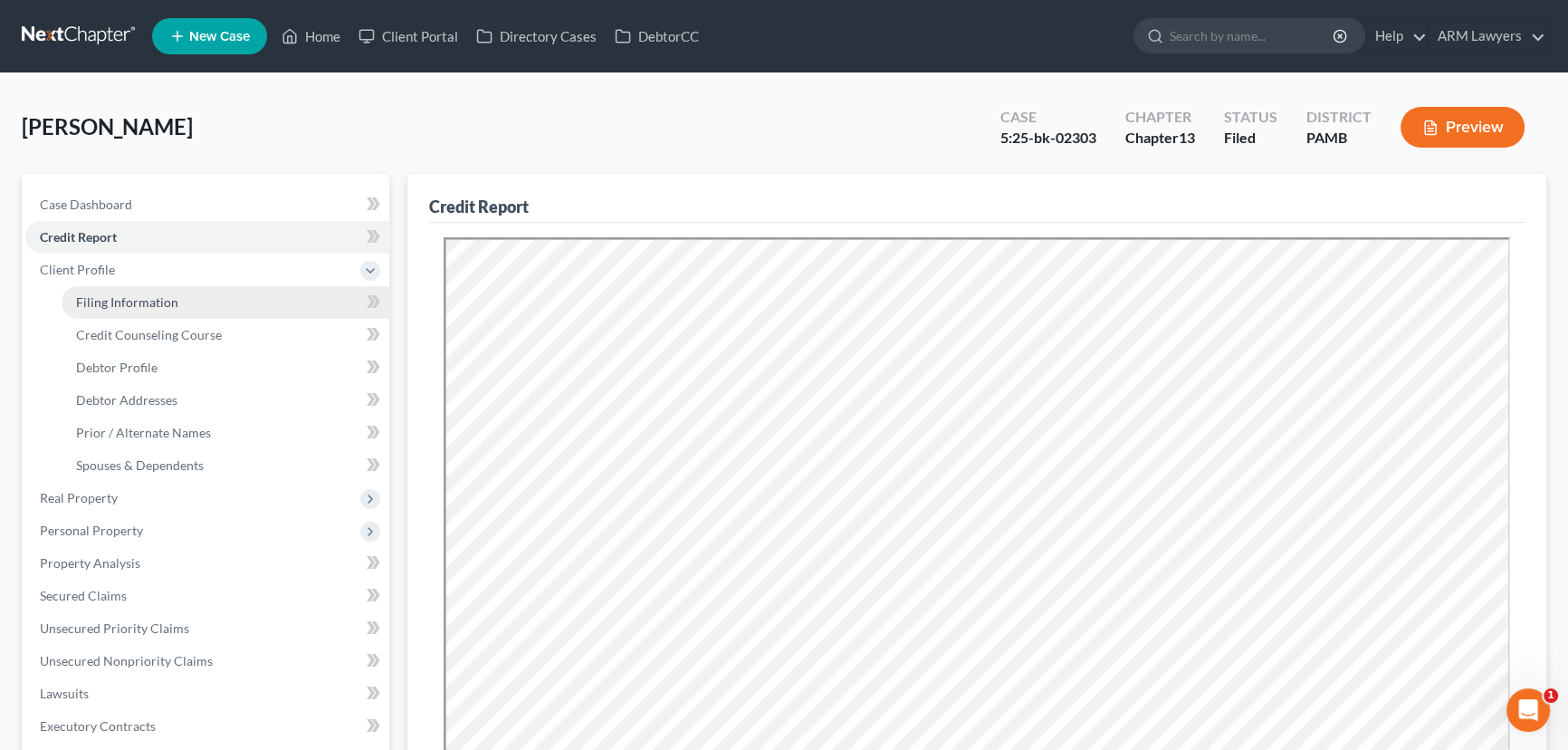
click at [131, 299] on span "Filing Information" at bounding box center [127, 302] width 103 height 16
select select "1"
select select "0"
select select "3"
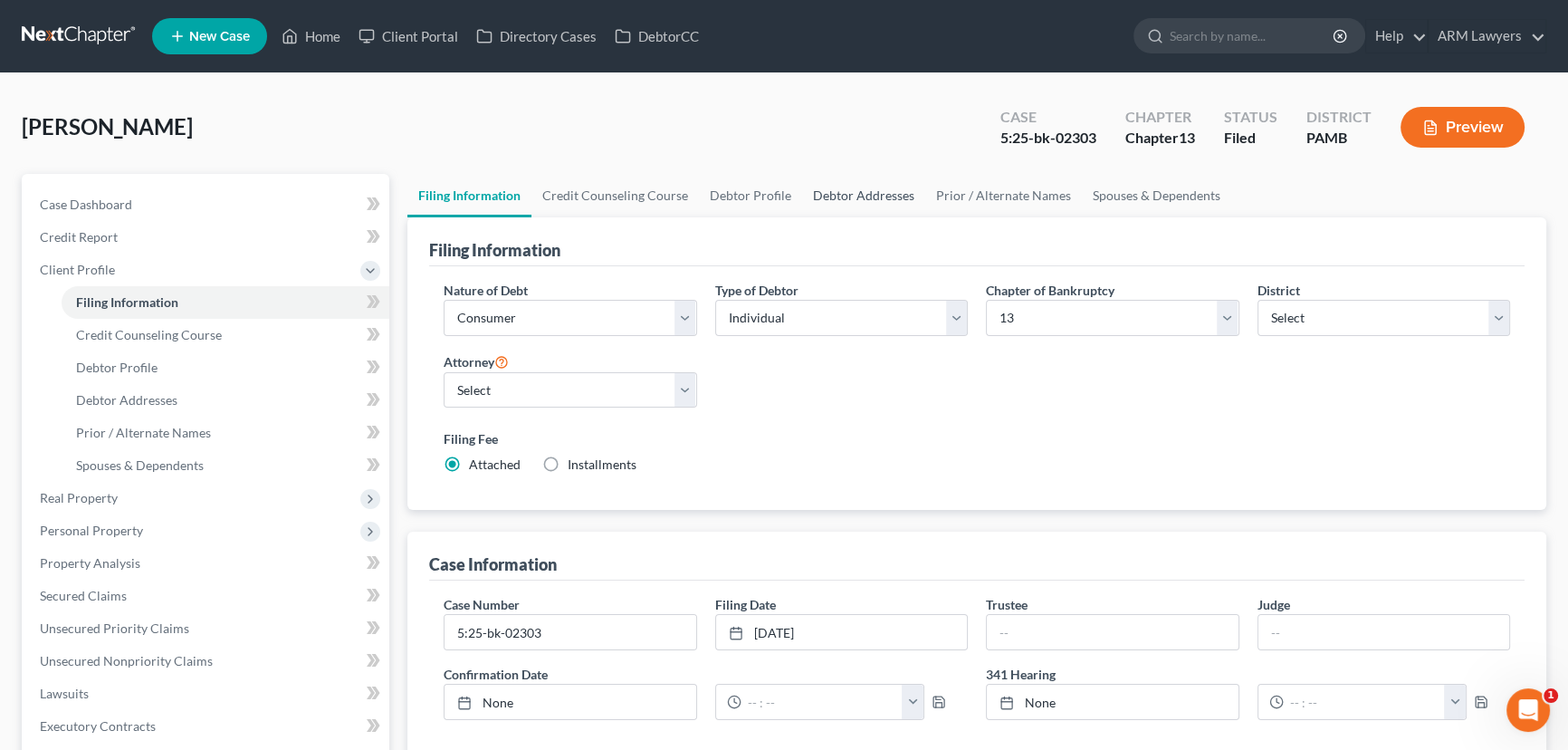
click at [835, 192] on link "Debtor Addresses" at bounding box center [864, 195] width 123 height 44
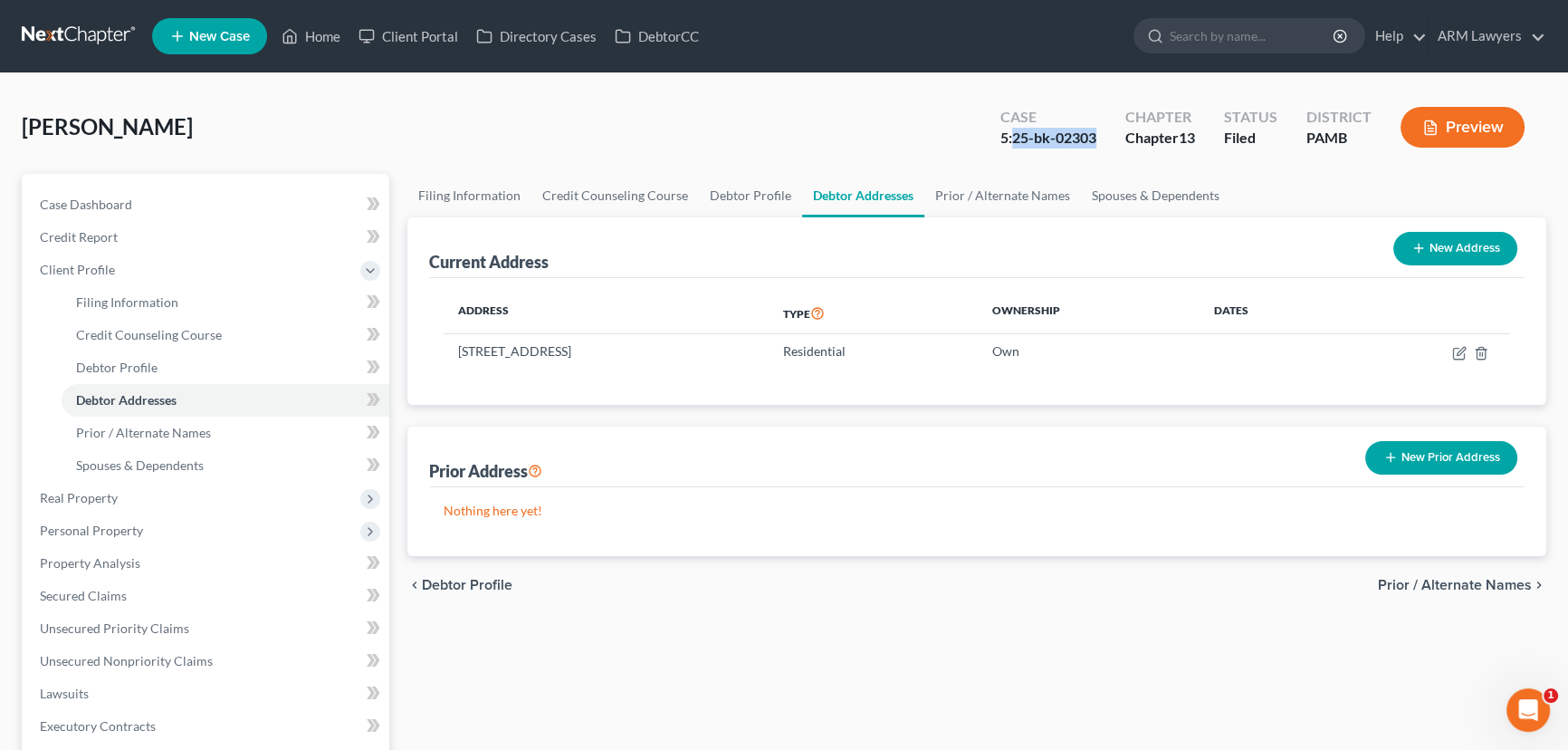
drag, startPoint x: 1099, startPoint y: 135, endPoint x: 1014, endPoint y: 136, distance: 85.0
click at [1014, 136] on div "Case 5:25-bk-02303" at bounding box center [1048, 130] width 125 height 54
copy div "25-bk-02303"
